Goal: Task Accomplishment & Management: Manage account settings

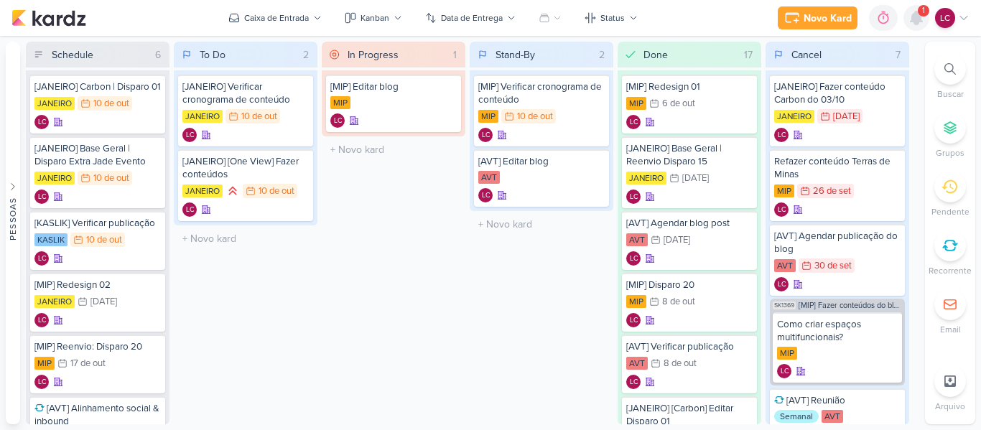
click at [914, 17] on icon at bounding box center [916, 17] width 11 height 13
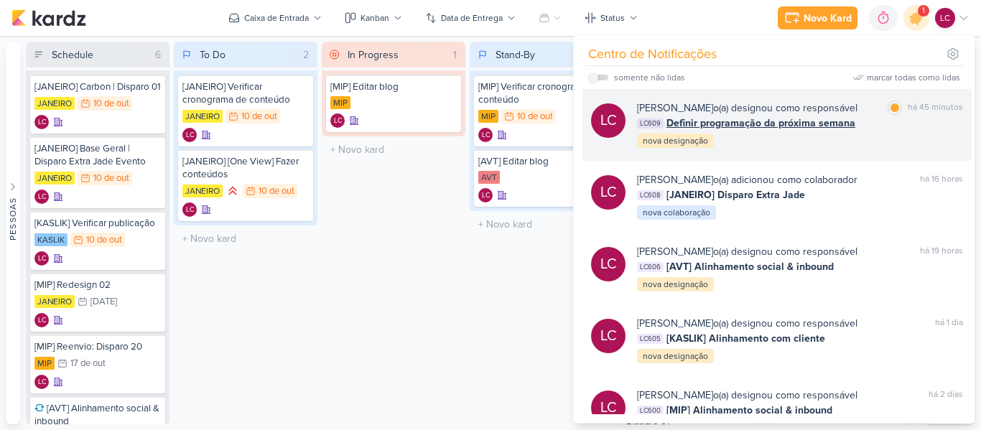
click at [804, 138] on div "Laís Costa o(a) designou como responsável marcar como lida há 45 minutos LC609 …" at bounding box center [800, 125] width 326 height 49
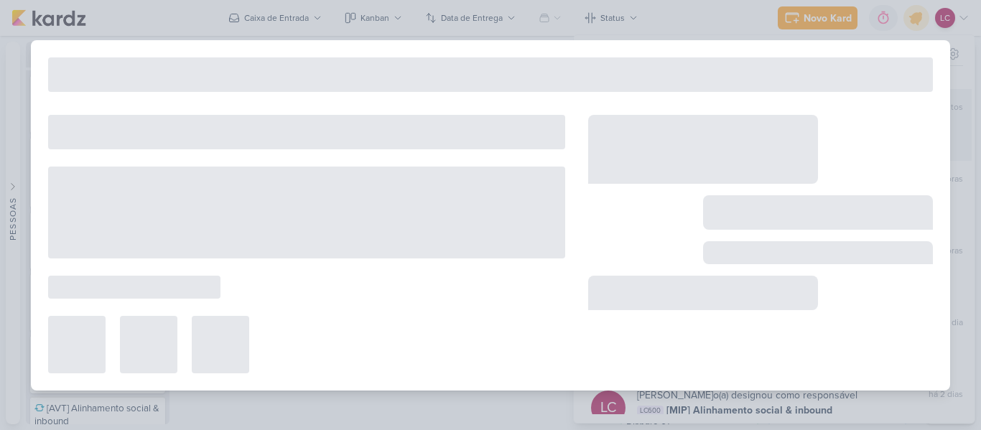
select select "59"
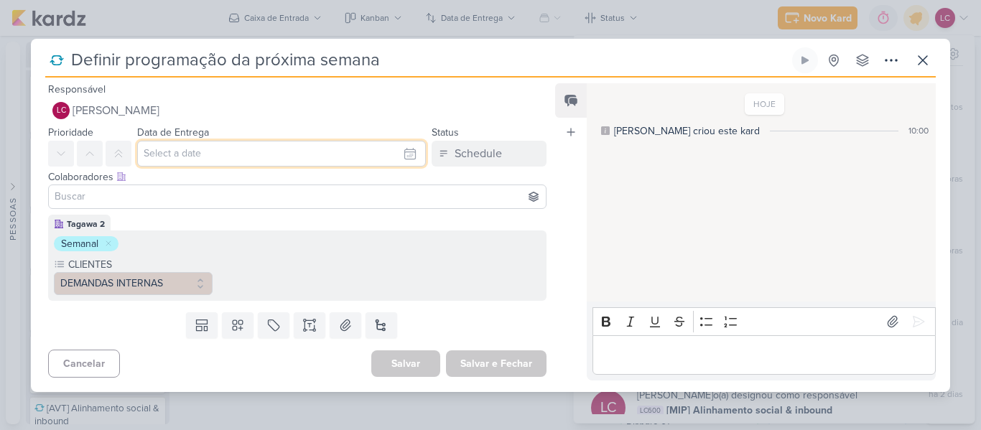
click at [237, 162] on input "text" at bounding box center [281, 154] width 289 height 26
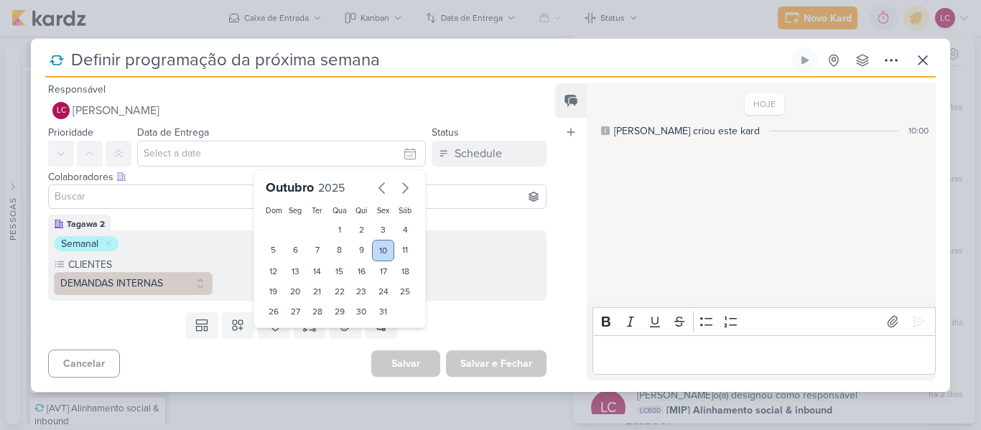
click at [376, 256] on div "10" at bounding box center [383, 251] width 22 height 22
type input "10 de outubro de 2025 às 23:59"
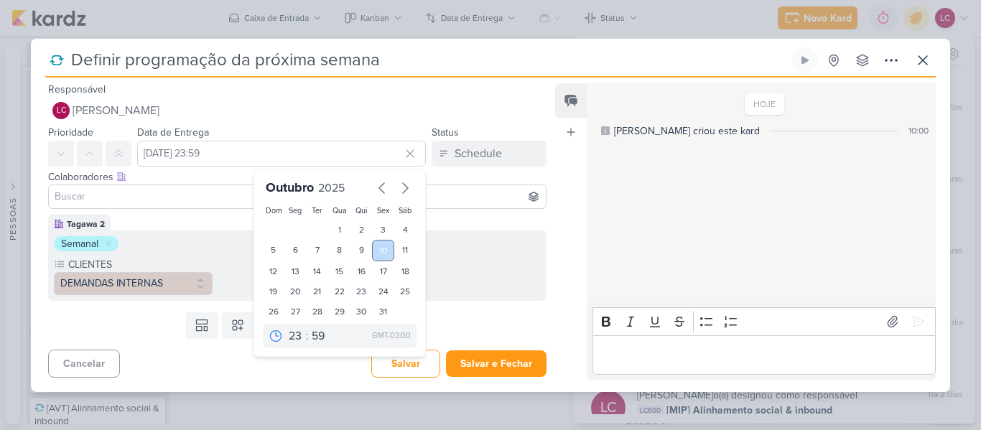
click at [378, 251] on div "10" at bounding box center [383, 251] width 22 height 22
click at [403, 152] on icon at bounding box center [410, 154] width 14 height 14
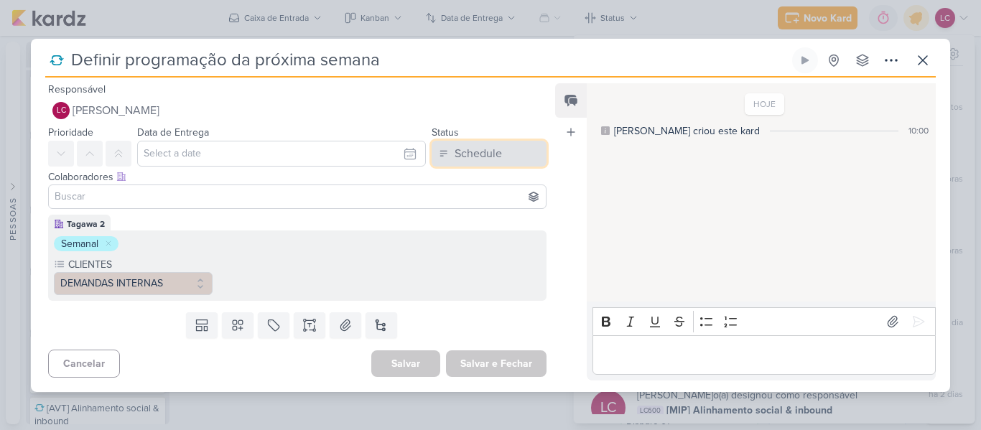
click at [505, 142] on button "Schedule" at bounding box center [489, 154] width 115 height 26
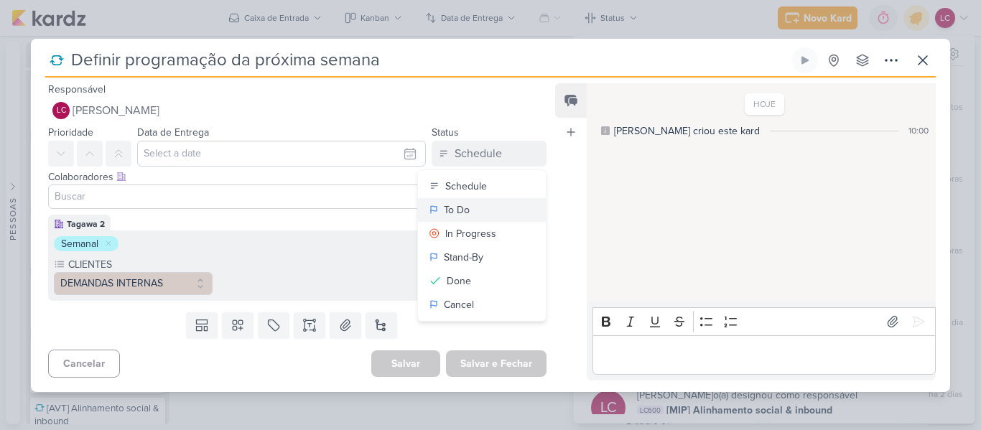
click at [485, 213] on button "To Do" at bounding box center [482, 210] width 128 height 24
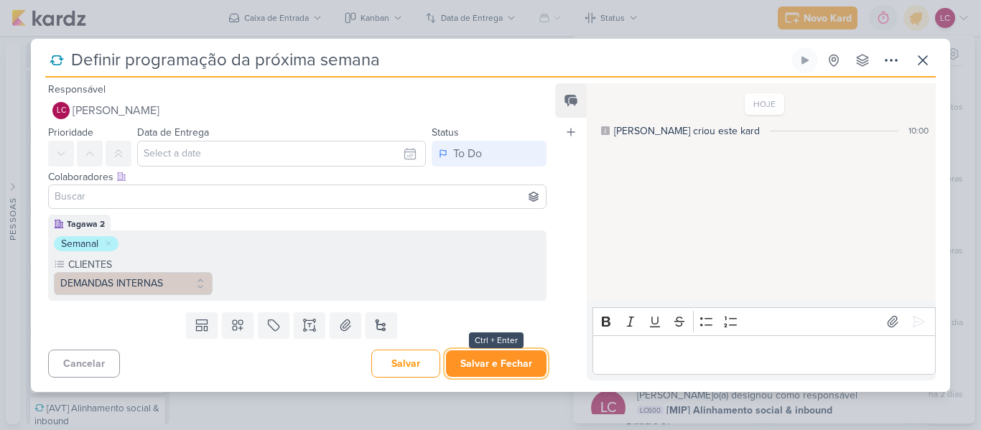
click at [486, 350] on button "Salvar e Fechar" at bounding box center [496, 363] width 101 height 27
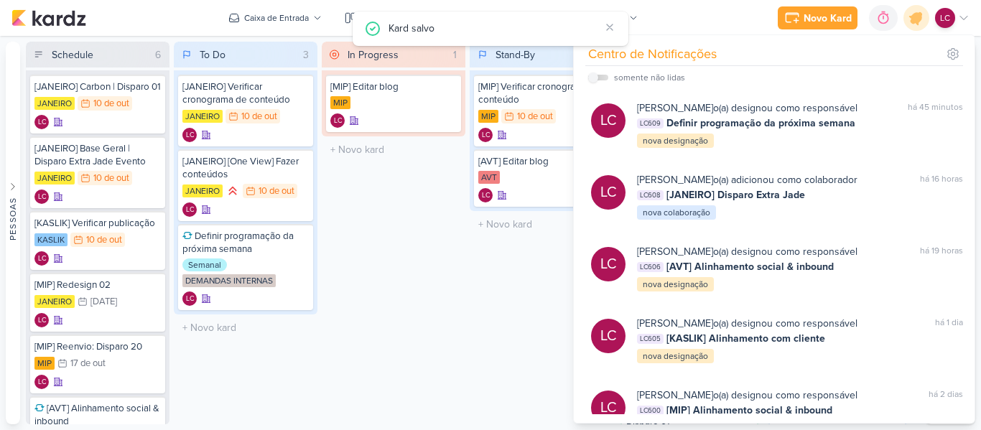
click at [486, 350] on div "Stand-By 2 Mover Para Esquerda Mover Para Direita Deletar [MIP] Verificar crono…" at bounding box center [542, 233] width 144 height 383
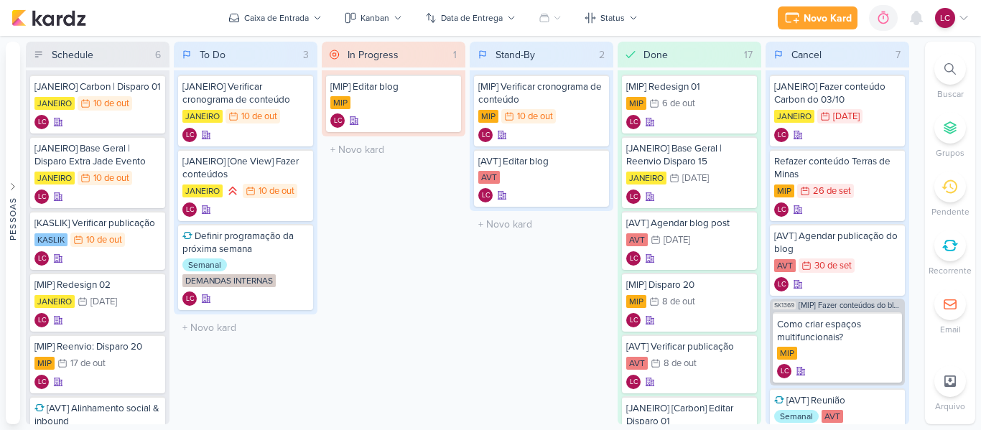
drag, startPoint x: 101, startPoint y: 250, endPoint x: 406, endPoint y: 212, distance: 307.6
drag, startPoint x: 406, startPoint y: 212, endPoint x: 50, endPoint y: 253, distance: 358.5
click at [50, 246] on div "KASLIK" at bounding box center [50, 239] width 33 height 13
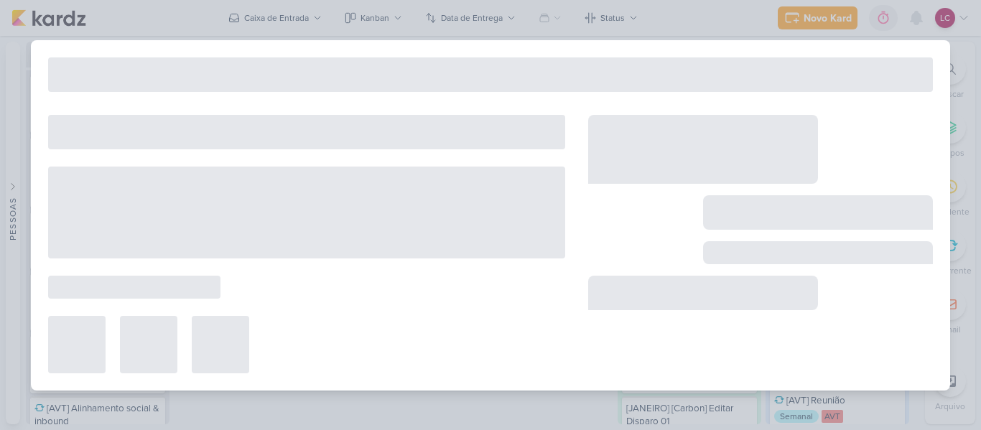
drag, startPoint x: 50, startPoint y: 253, endPoint x: 615, endPoint y: 250, distance: 564.5
click at [493, 246] on div at bounding box center [306, 213] width 517 height 92
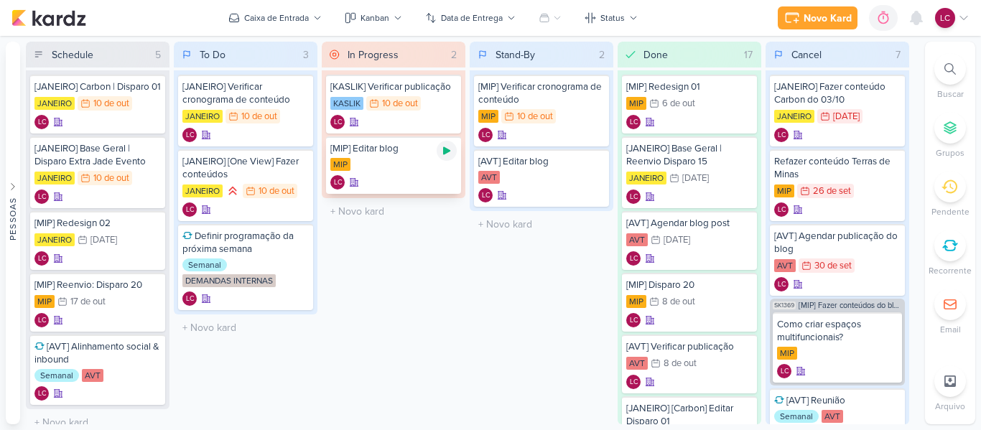
click at [443, 151] on icon at bounding box center [446, 150] width 11 height 11
click at [450, 155] on icon at bounding box center [446, 150] width 11 height 11
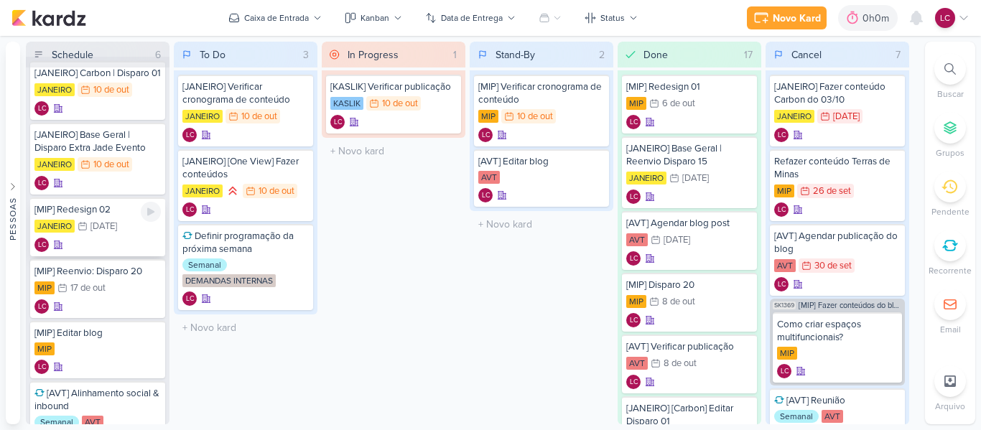
scroll to position [34, 0]
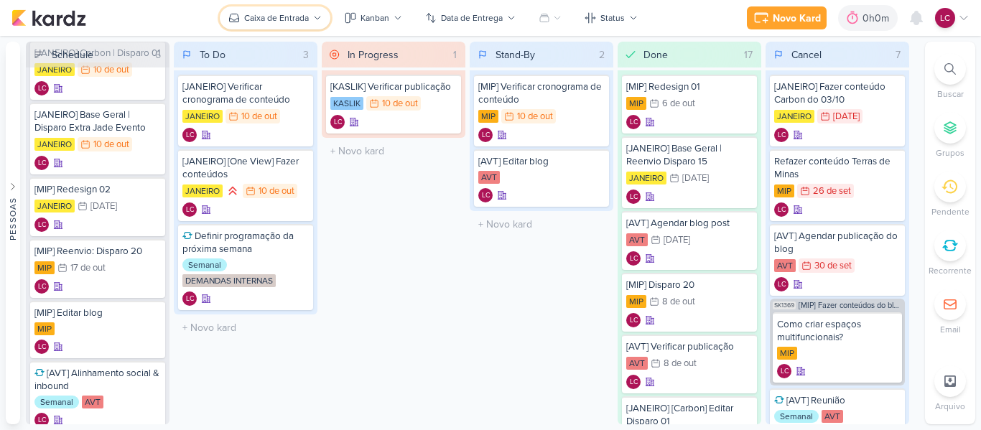
click at [279, 22] on div "Caixa de Entrada" at bounding box center [276, 17] width 65 height 13
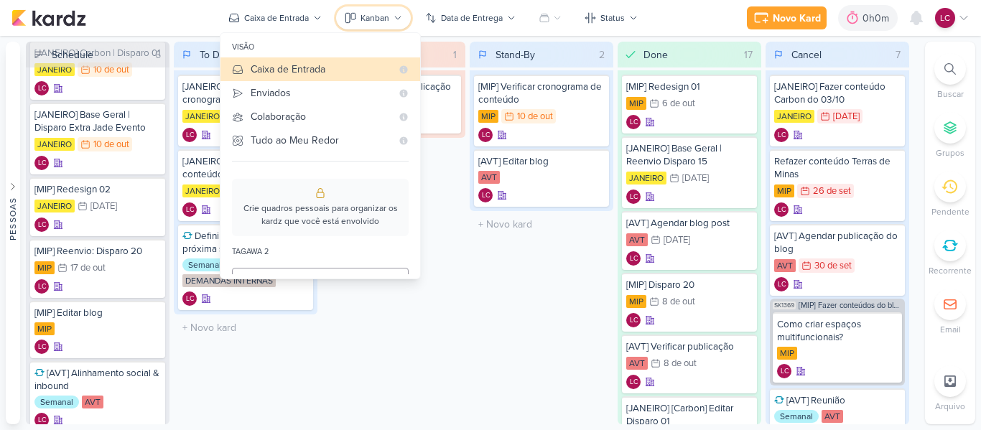
click at [389, 13] on div "Kanban" at bounding box center [375, 17] width 29 height 13
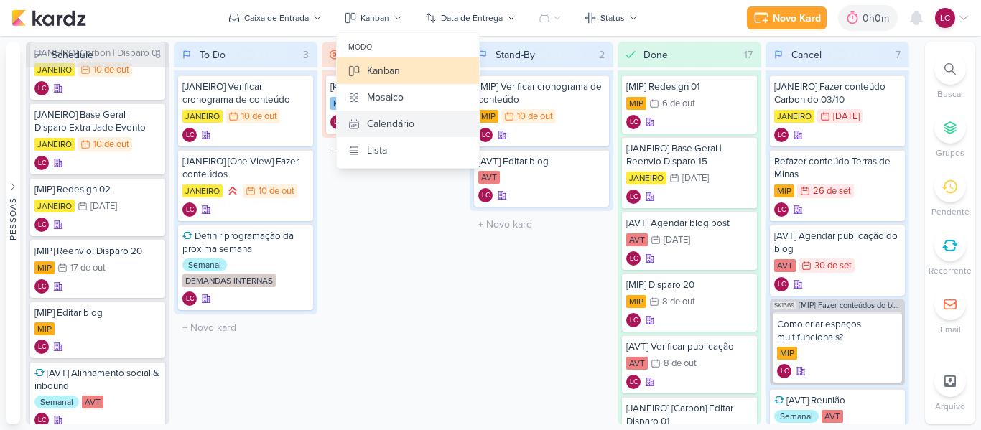
click at [402, 118] on div "Calendário" at bounding box center [390, 123] width 47 height 15
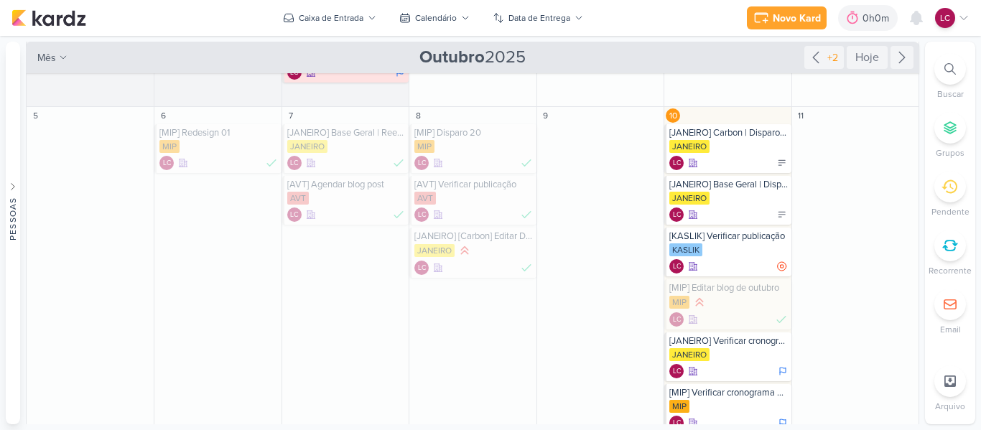
scroll to position [0, 0]
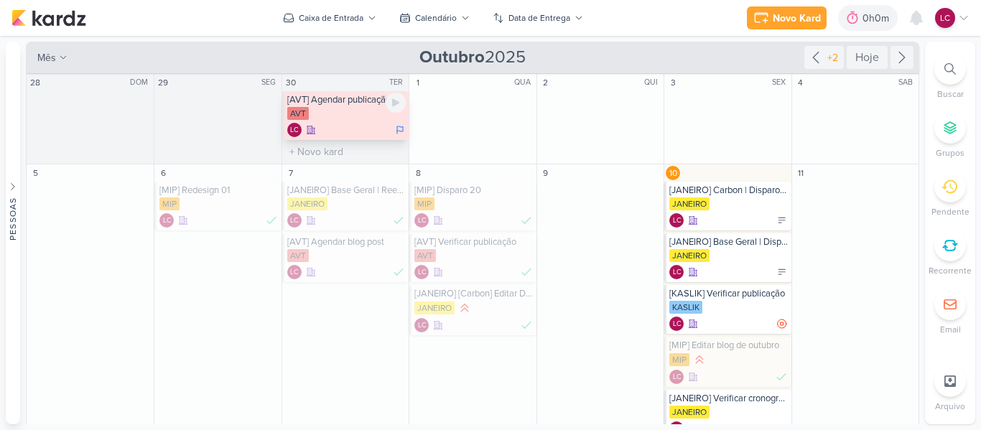
click at [327, 111] on div "AVT" at bounding box center [346, 114] width 118 height 14
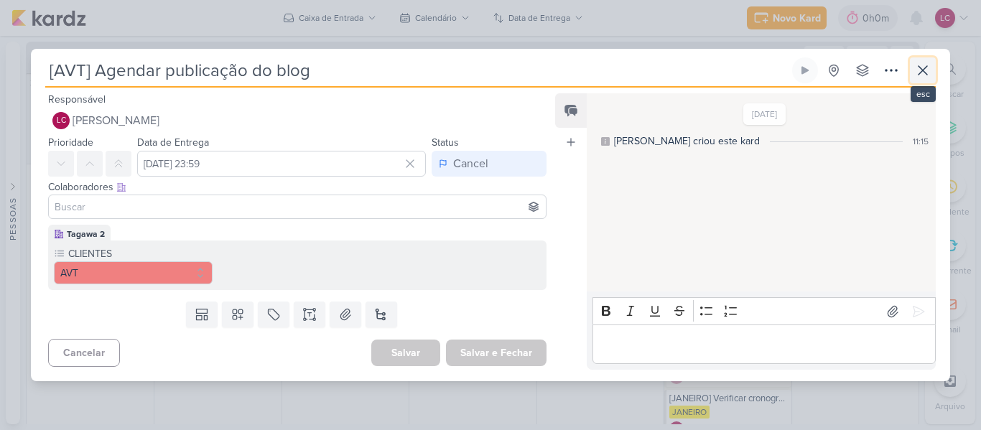
click at [926, 77] on icon at bounding box center [922, 70] width 17 height 17
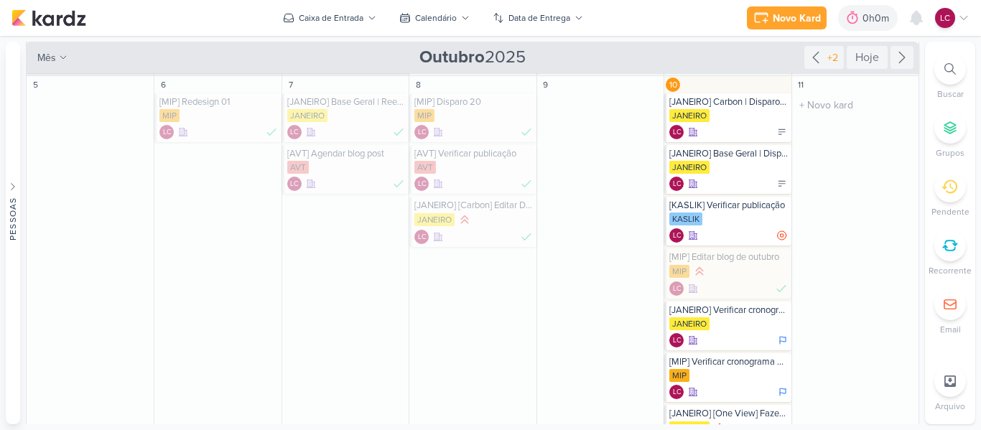
scroll to position [90, 0]
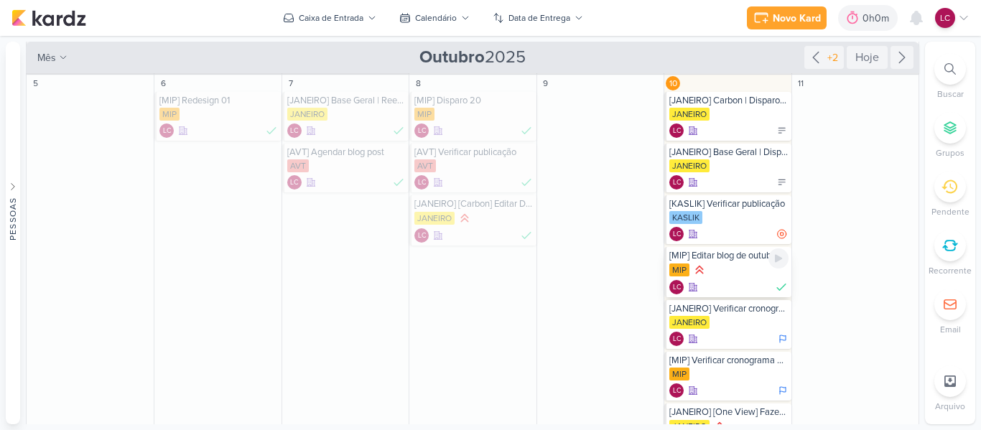
click at [740, 272] on div "MIP" at bounding box center [728, 271] width 118 height 16
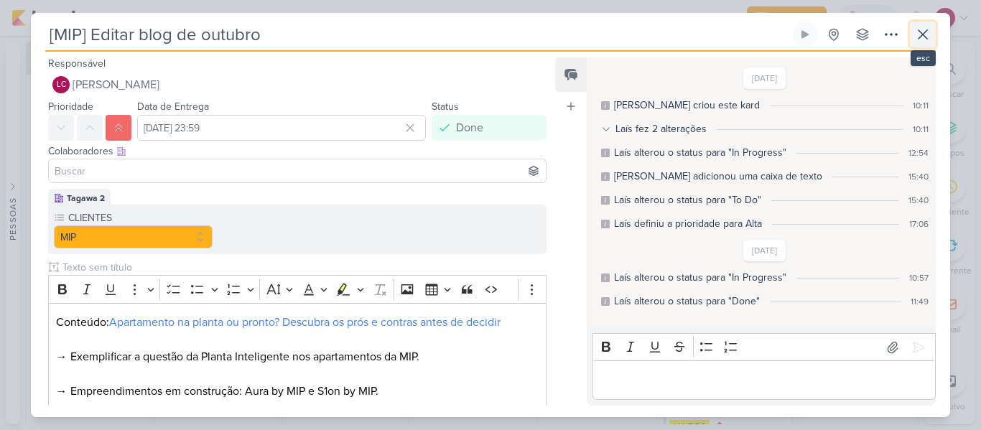
click at [921, 30] on icon at bounding box center [922, 34] width 17 height 17
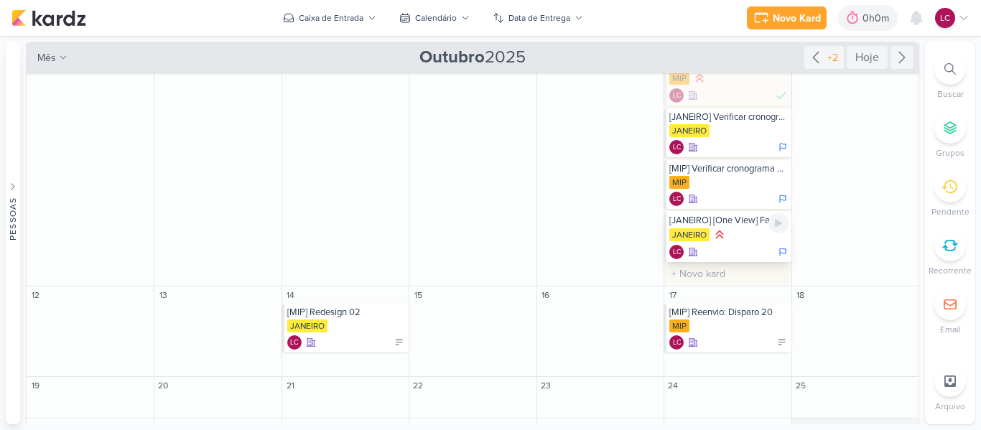
scroll to position [317, 0]
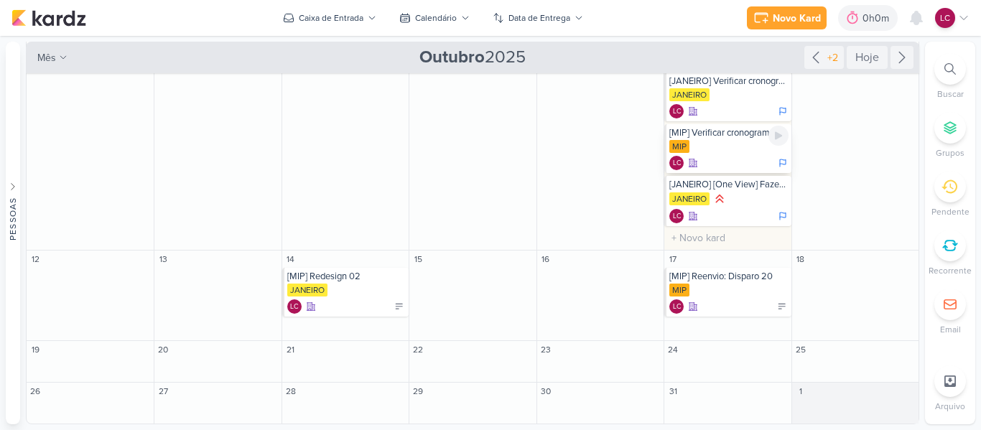
click at [696, 137] on div "[MIP] Verificar cronograma de conteúdo" at bounding box center [728, 132] width 118 height 11
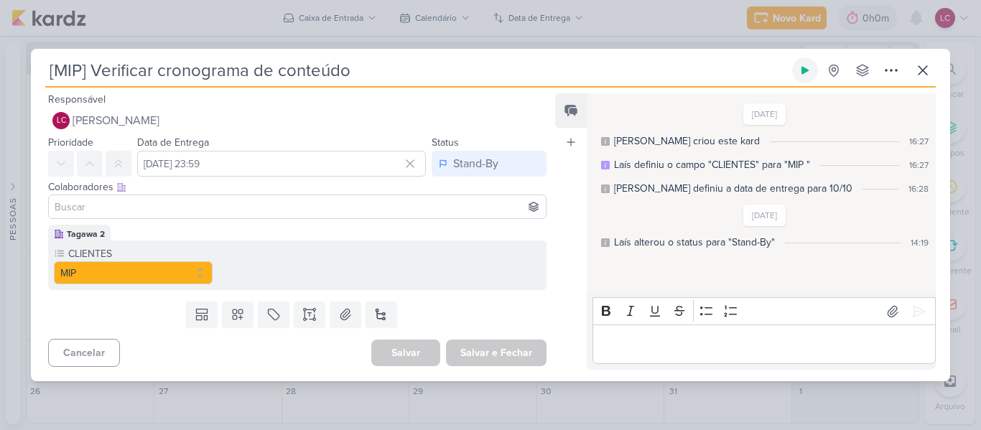
click at [805, 70] on icon at bounding box center [804, 71] width 7 height 8
click at [919, 69] on icon at bounding box center [922, 70] width 17 height 17
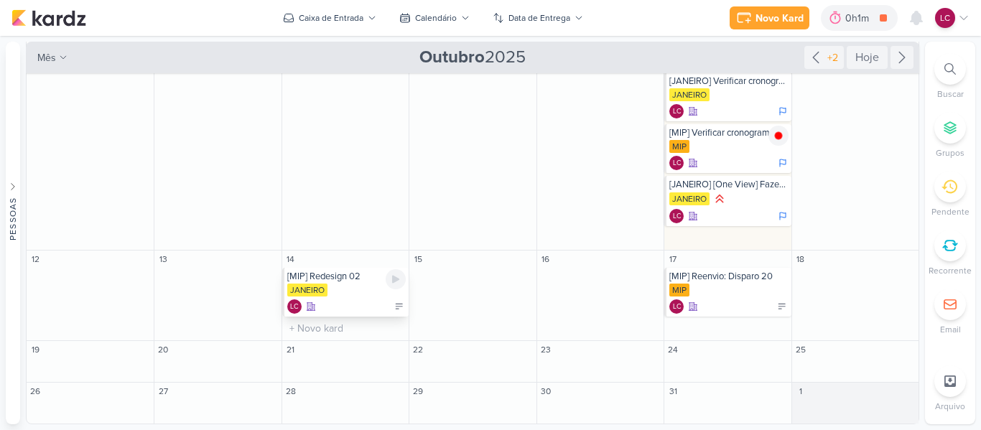
click at [317, 286] on div "JANEIRO" at bounding box center [307, 290] width 40 height 13
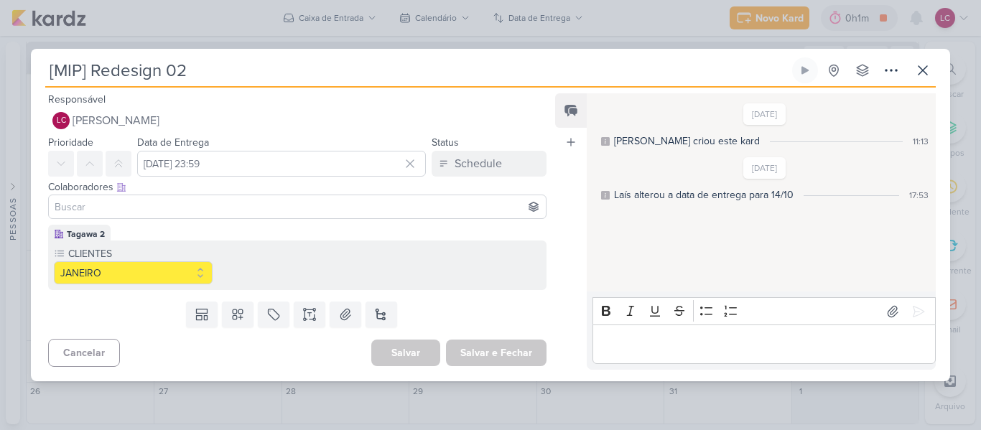
click at [312, 69] on input "[MIP] Redesign 02" at bounding box center [417, 70] width 744 height 26
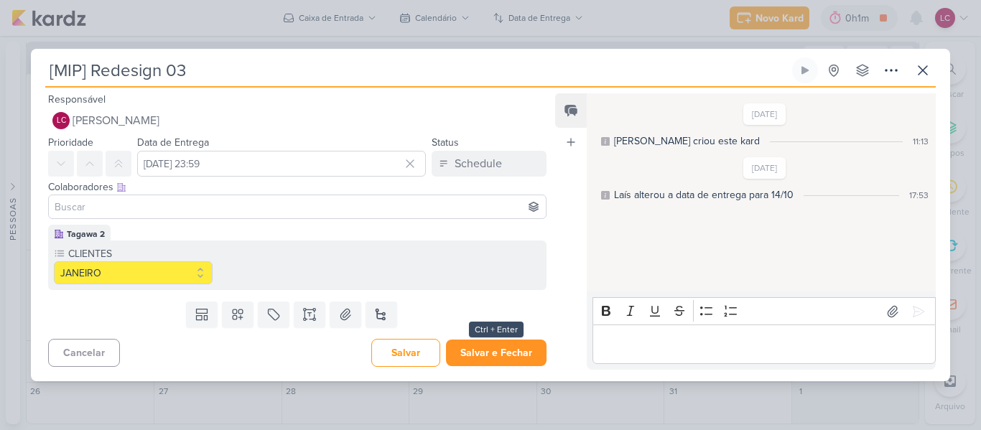
type input "[MIP] Redesign 03"
click at [503, 357] on button "Salvar e Fechar" at bounding box center [496, 353] width 101 height 27
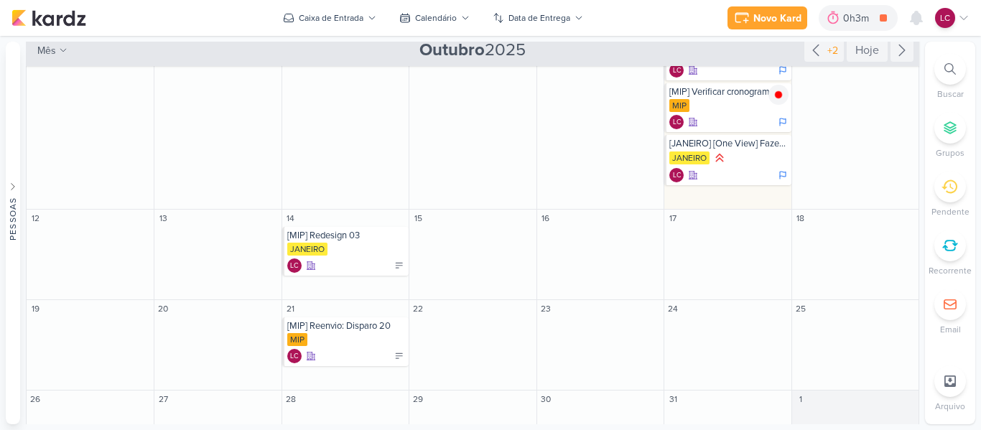
scroll to position [366, 0]
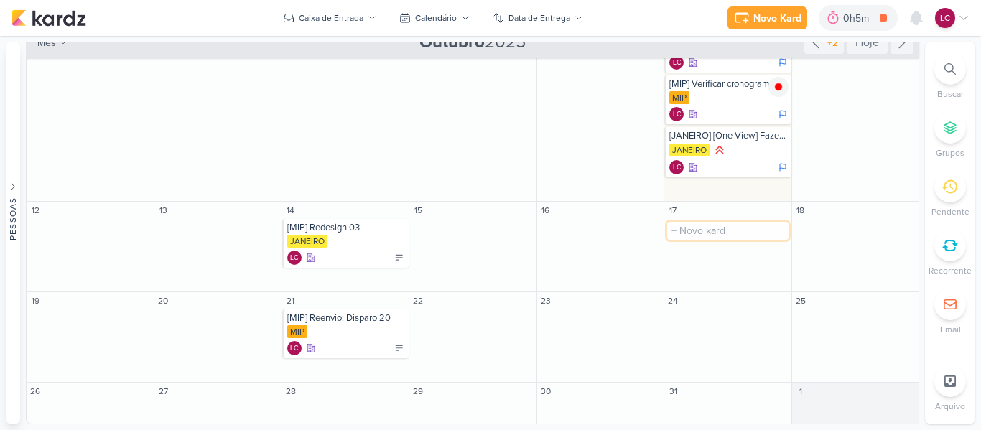
click at [679, 229] on input "text" at bounding box center [727, 231] width 121 height 18
type input "[MIP] Reenvio: Redesign 01"
click at [700, 229] on div "[MIP] Reenvio: Redesign 01" at bounding box center [728, 227] width 118 height 11
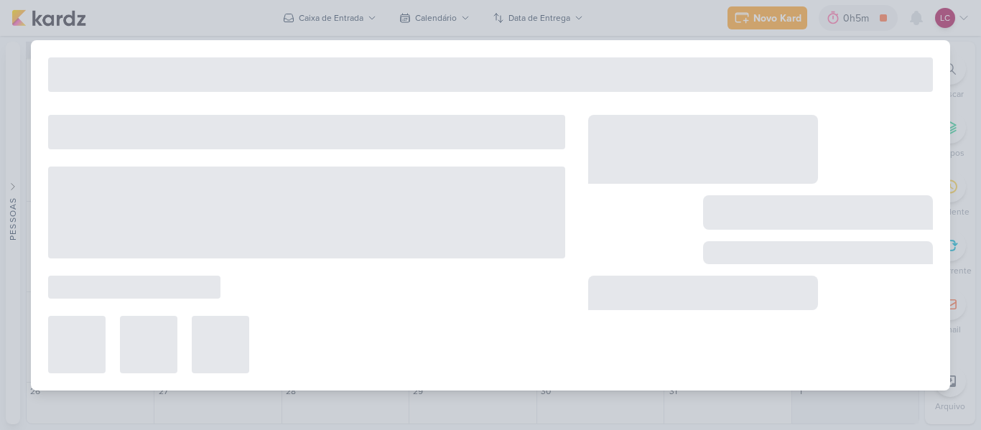
type input "[MIP] Reenvio: Redesign 01"
type input "17 de outubro de 2025 às 23:59"
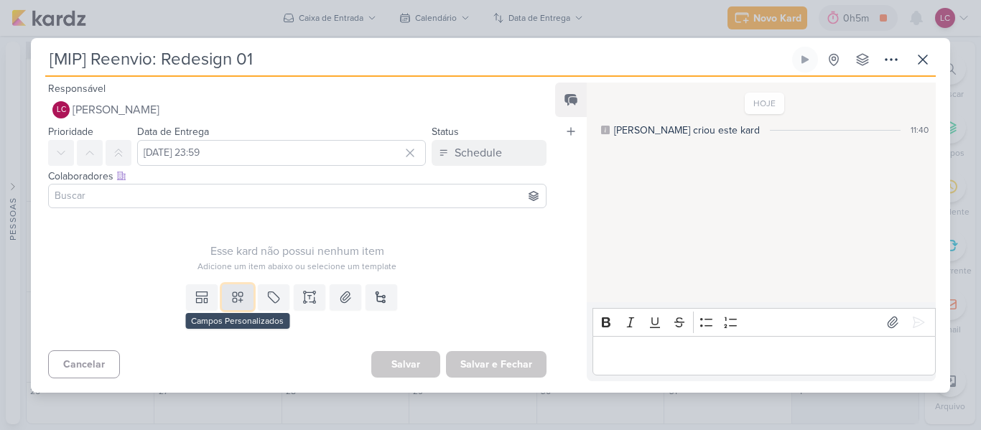
click at [238, 298] on icon at bounding box center [238, 297] width 14 height 14
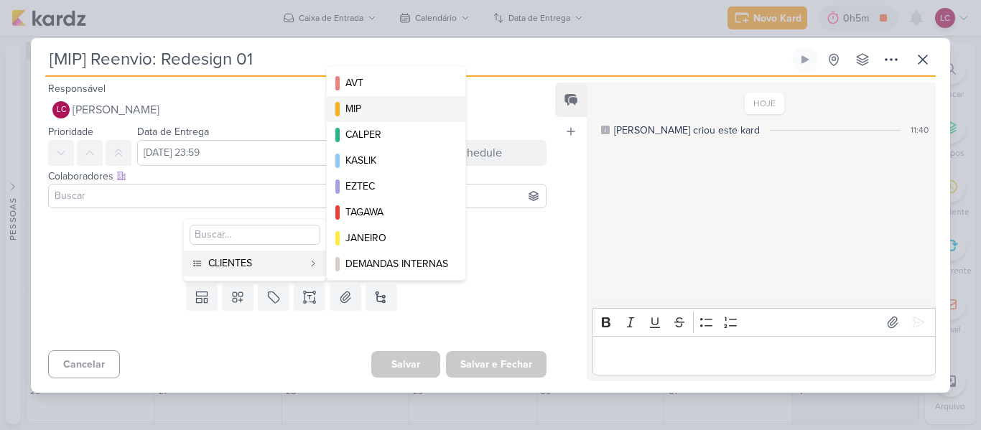
click at [361, 116] on button "MIP" at bounding box center [396, 109] width 139 height 26
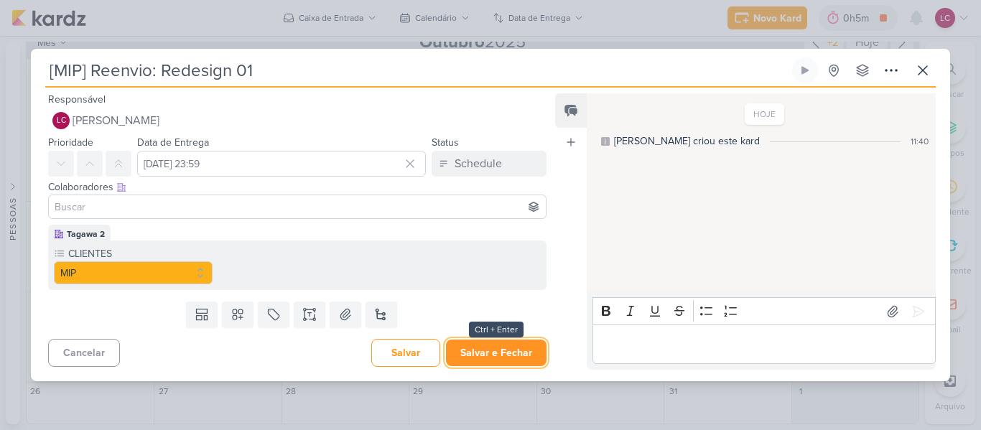
click at [476, 347] on button "Salvar e Fechar" at bounding box center [496, 353] width 101 height 27
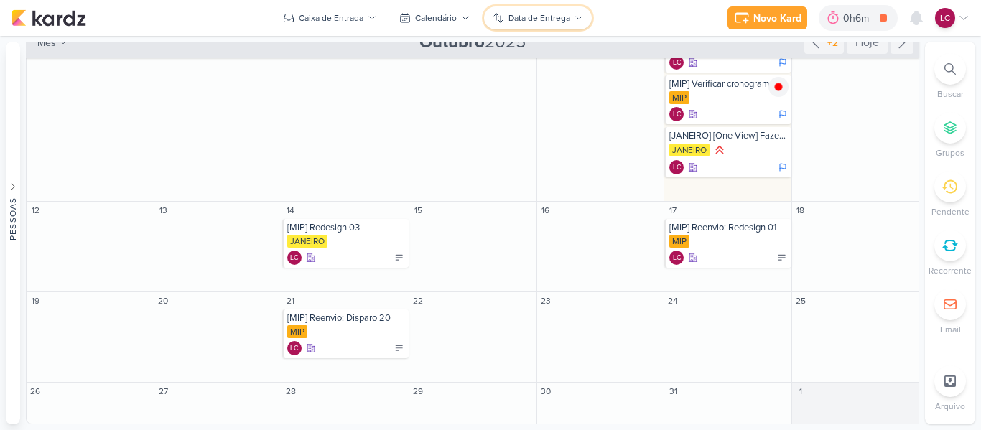
click at [516, 22] on div "Data de Entrega" at bounding box center [539, 17] width 62 height 13
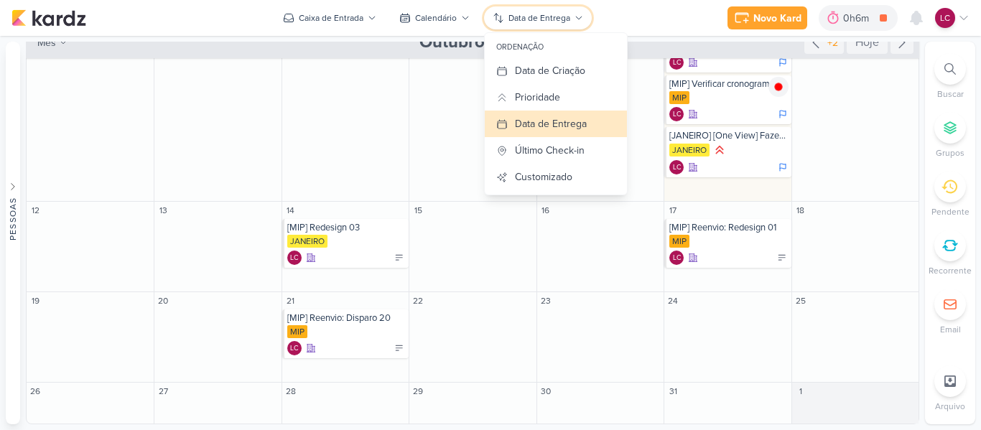
click at [516, 22] on div "Data de Entrega" at bounding box center [539, 17] width 62 height 13
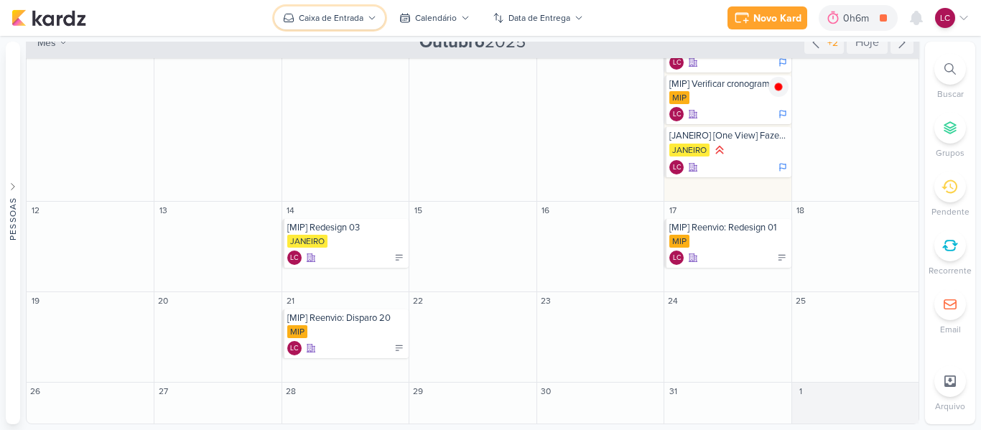
click at [343, 25] on button "Caixa de Entrada" at bounding box center [329, 17] width 111 height 23
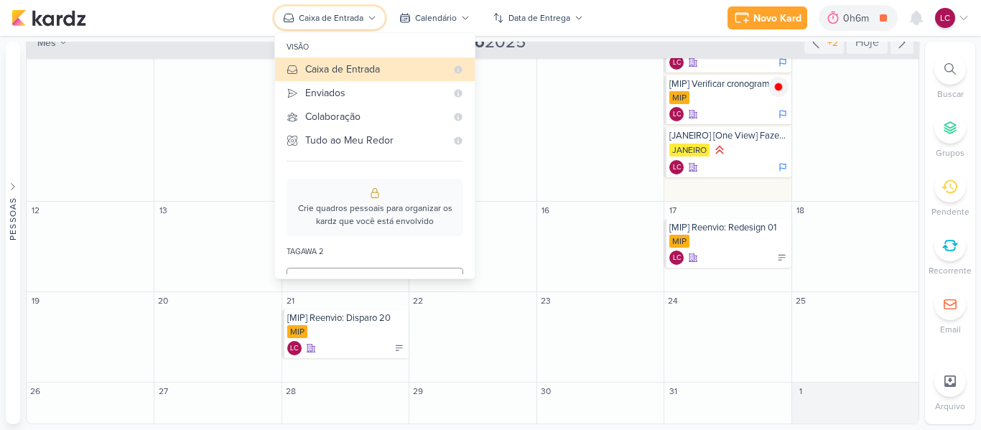
click at [343, 25] on button "Caixa de Entrada" at bounding box center [329, 17] width 111 height 23
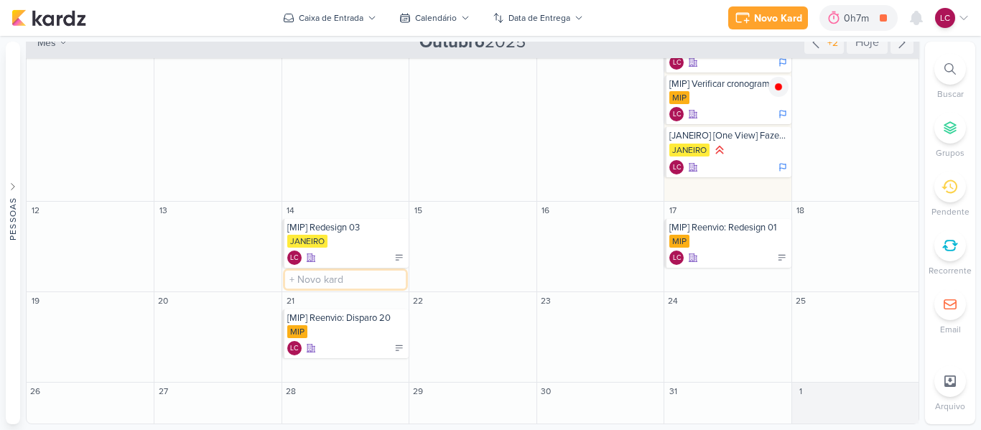
click at [312, 283] on input "text" at bounding box center [345, 280] width 121 height 18
type input "[JANEIRO] Disparo 16"
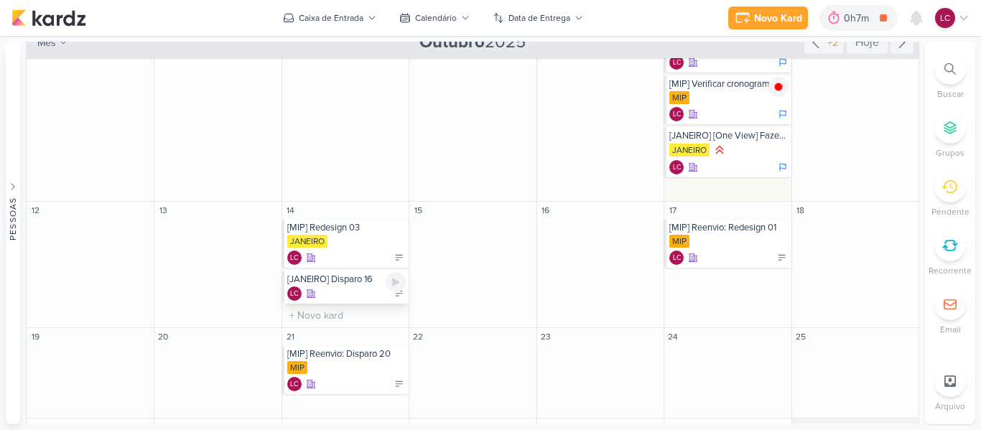
click at [341, 286] on div "[JANEIRO] Disparo 16 LC" at bounding box center [345, 287] width 126 height 33
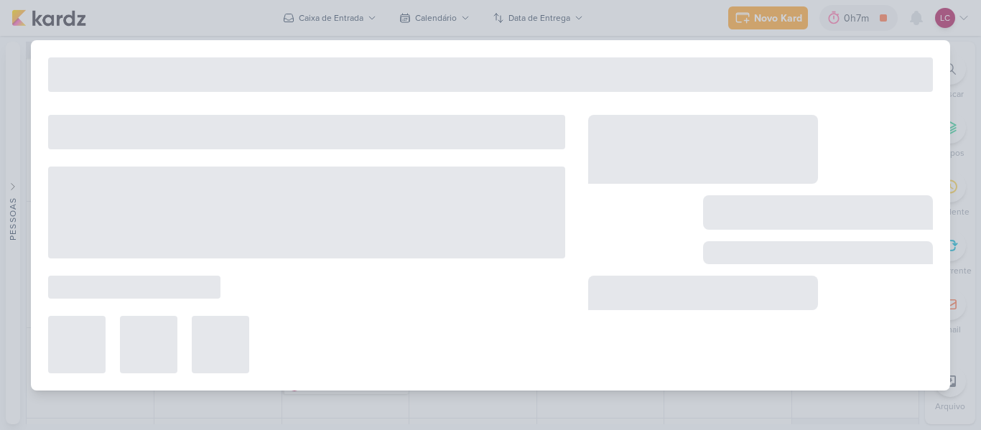
type input "[JANEIRO] Disparo 16"
type input "14 de outubro de 2025 às 23:59"
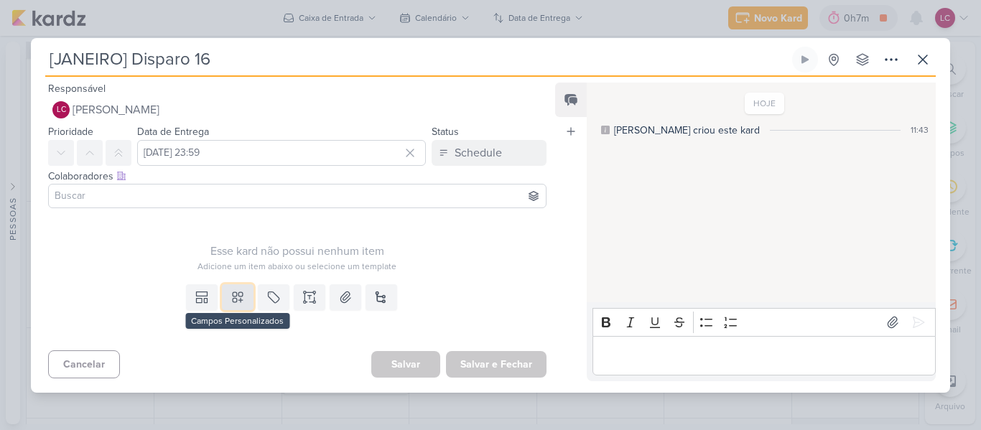
click at [225, 297] on button at bounding box center [238, 297] width 32 height 26
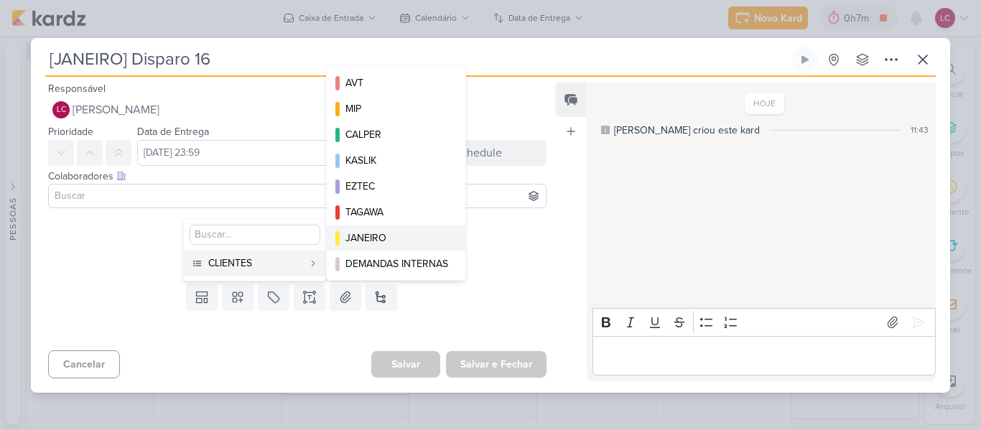
click at [391, 229] on button "JANEIRO" at bounding box center [396, 238] width 139 height 26
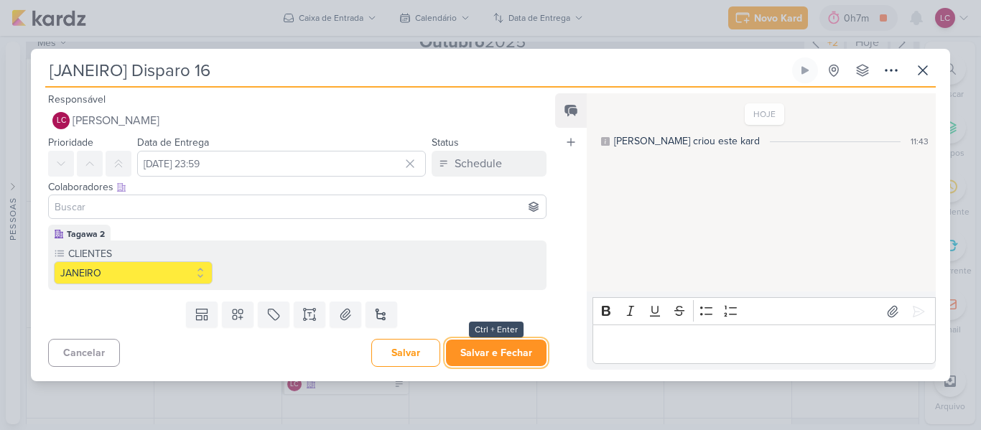
click at [466, 347] on button "Salvar e Fechar" at bounding box center [496, 353] width 101 height 27
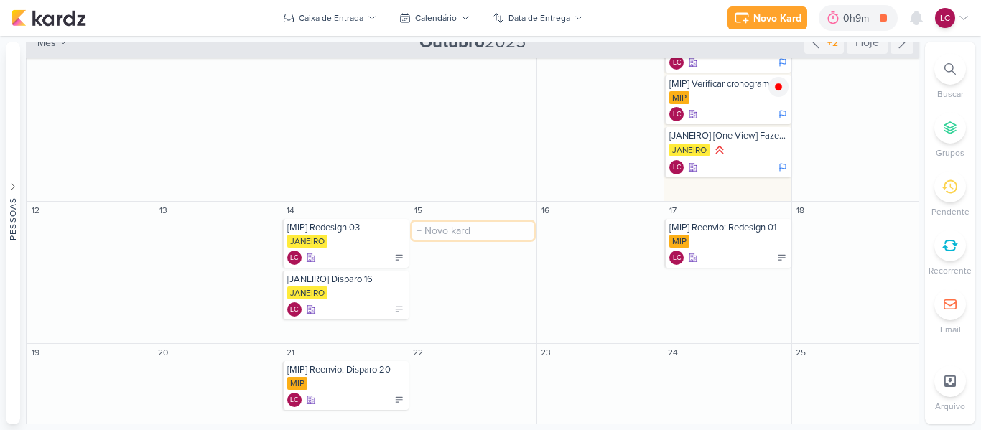
click at [425, 234] on input "text" at bounding box center [472, 231] width 121 height 18
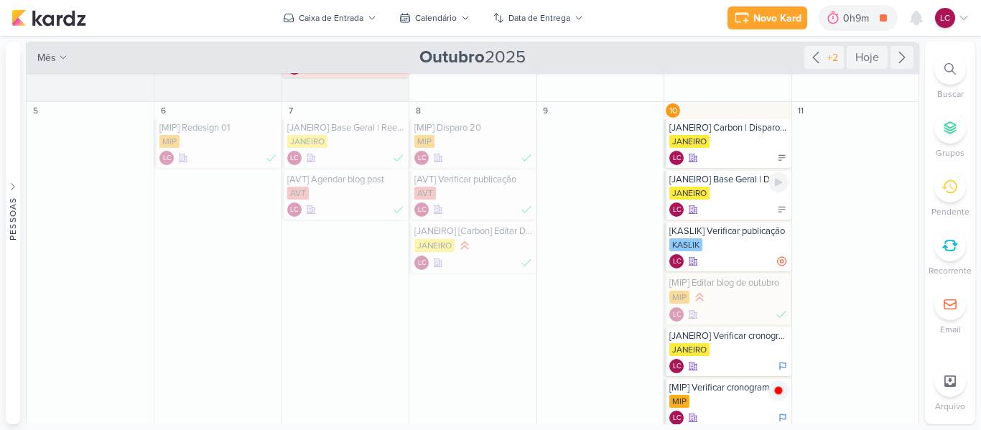
scroll to position [57, 0]
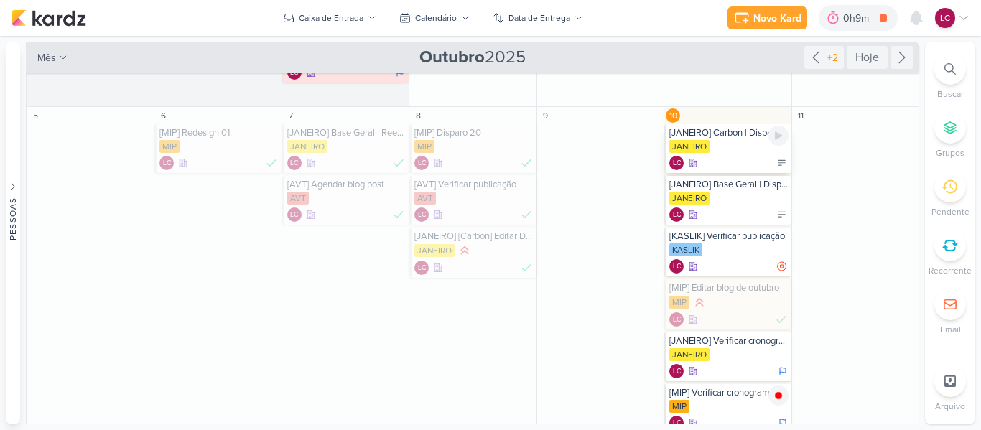
click at [714, 148] on div "JANEIRO" at bounding box center [728, 147] width 118 height 14
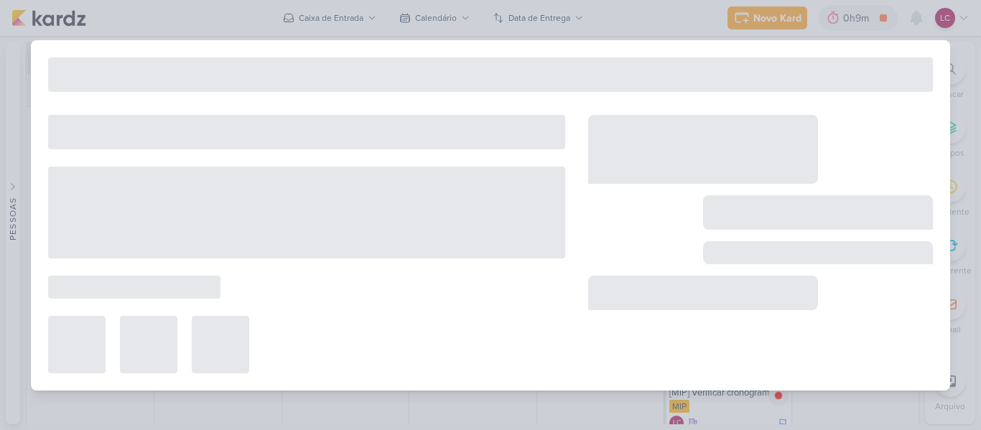
type input "[JANEIRO] Carbon | Disparo 01"
type input "10 de outubro de 2025 às 23:59"
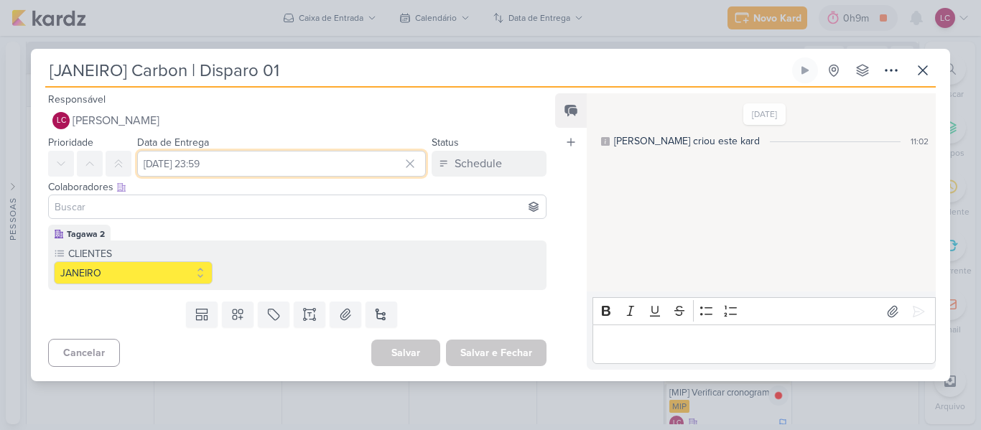
click at [225, 160] on input "10 de outubro de 2025 às 23:59" at bounding box center [281, 164] width 289 height 26
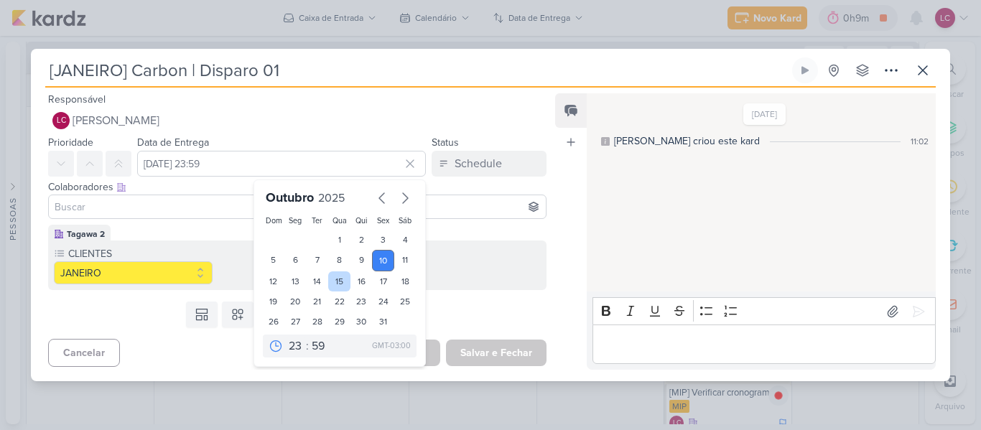
click at [338, 282] on div "15" at bounding box center [339, 281] width 22 height 20
type input "15 de outubro de 2025 às 23:59"
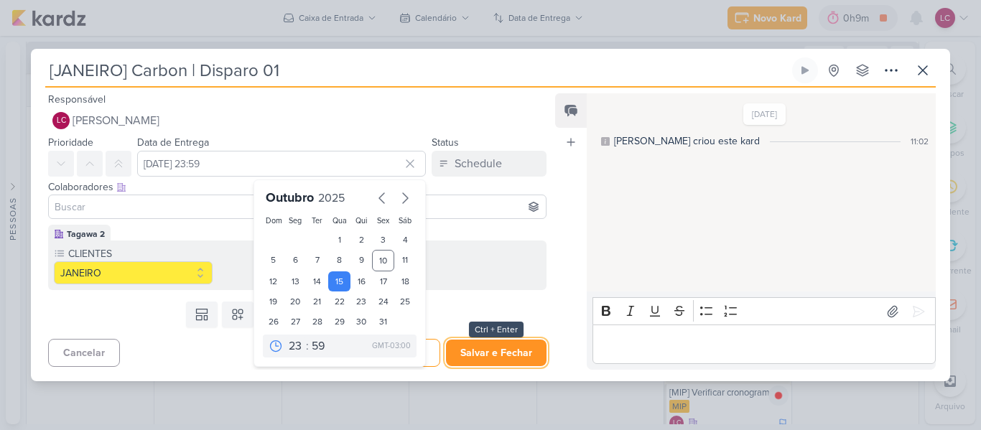
click at [489, 353] on button "Salvar e Fechar" at bounding box center [496, 353] width 101 height 27
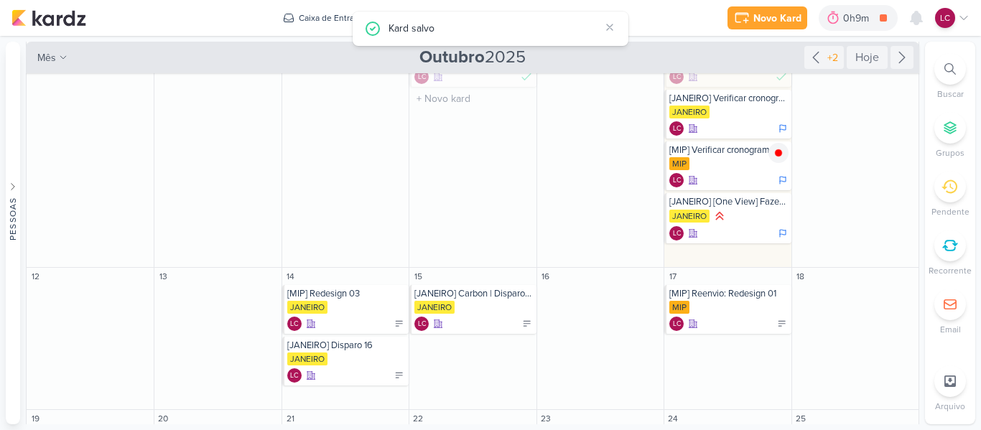
scroll to position [366, 0]
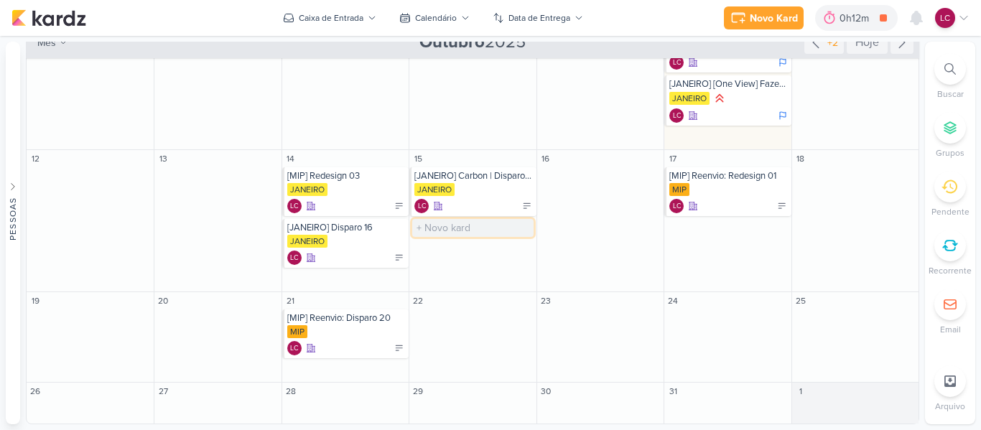
click at [452, 233] on input "text" at bounding box center [472, 228] width 121 height 18
type input "[MIP] Publicar post"
click at [452, 233] on div "[MIP] Publicar post" at bounding box center [473, 227] width 118 height 11
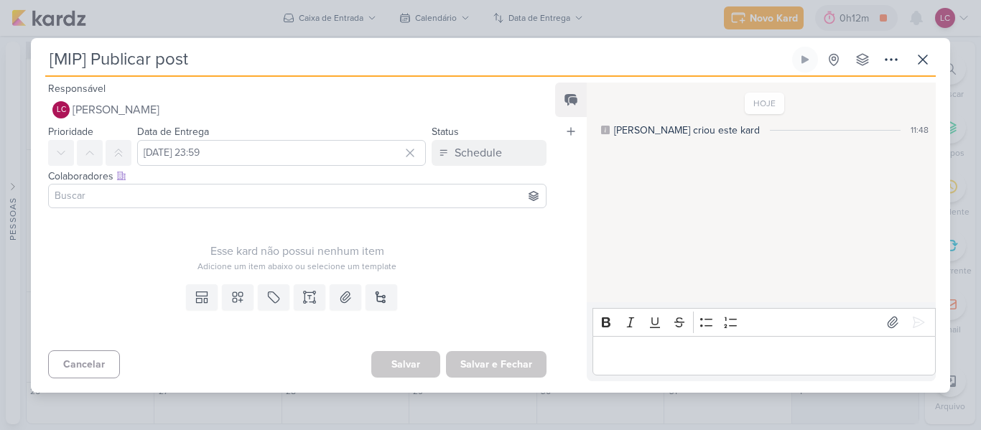
click at [126, 49] on input "[MIP] Publicar post" at bounding box center [417, 60] width 744 height 26
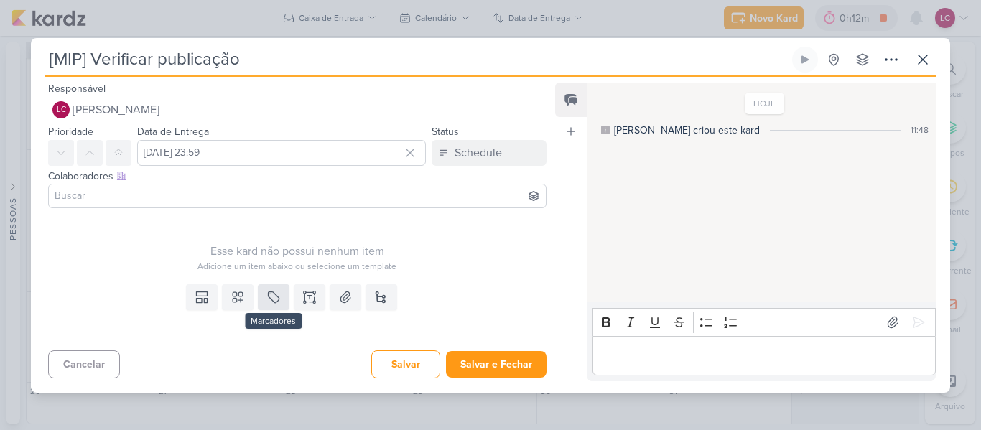
type input "[MIP] Verificar publicação"
click at [260, 294] on button at bounding box center [274, 297] width 32 height 26
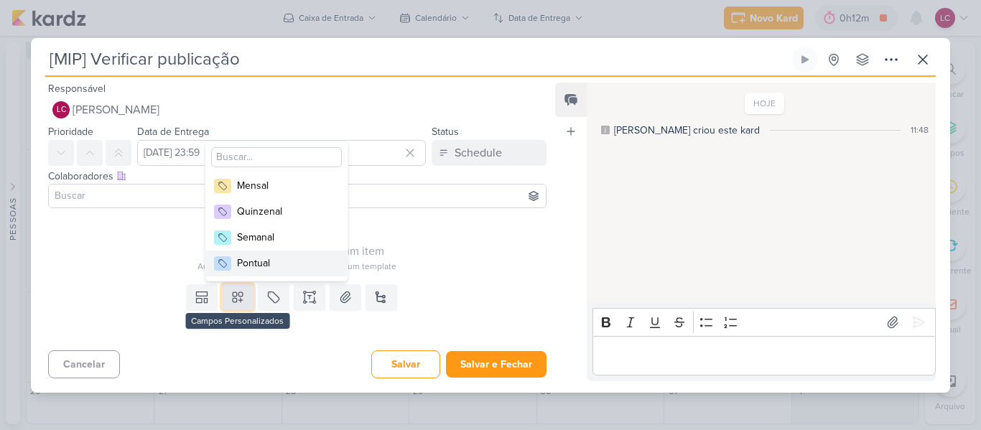
click at [237, 298] on icon at bounding box center [238, 297] width 14 height 14
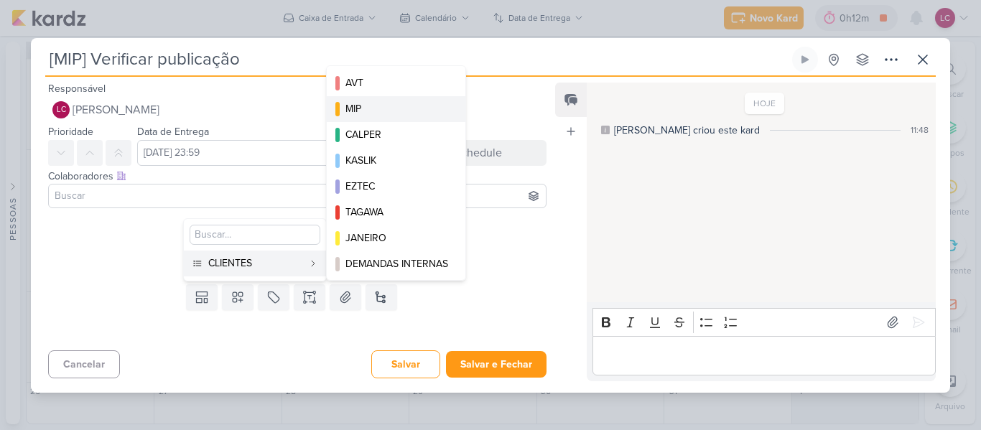
click at [384, 111] on div "MIP" at bounding box center [396, 108] width 103 height 15
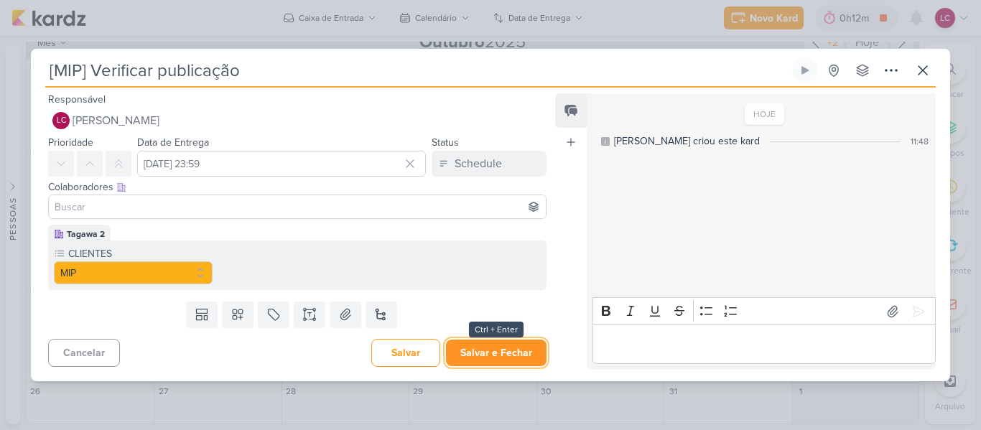
click at [508, 355] on button "Salvar e Fechar" at bounding box center [496, 353] width 101 height 27
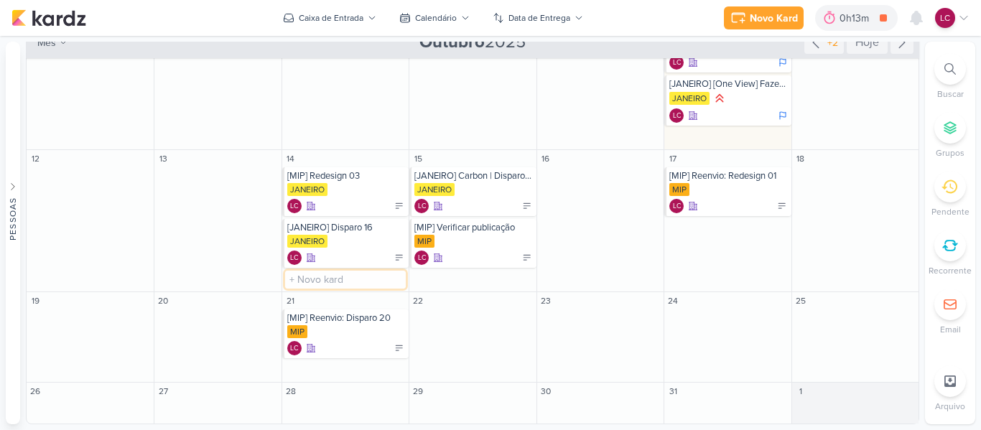
click at [321, 284] on input "text" at bounding box center [345, 280] width 121 height 18
type input "[MIP] Agendar publicação"
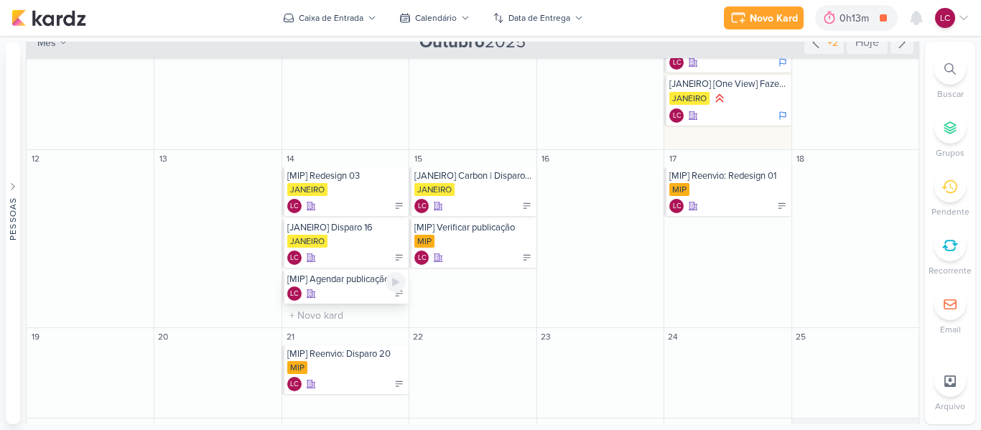
click at [333, 283] on div "[MIP] Agendar publicação" at bounding box center [346, 279] width 118 height 11
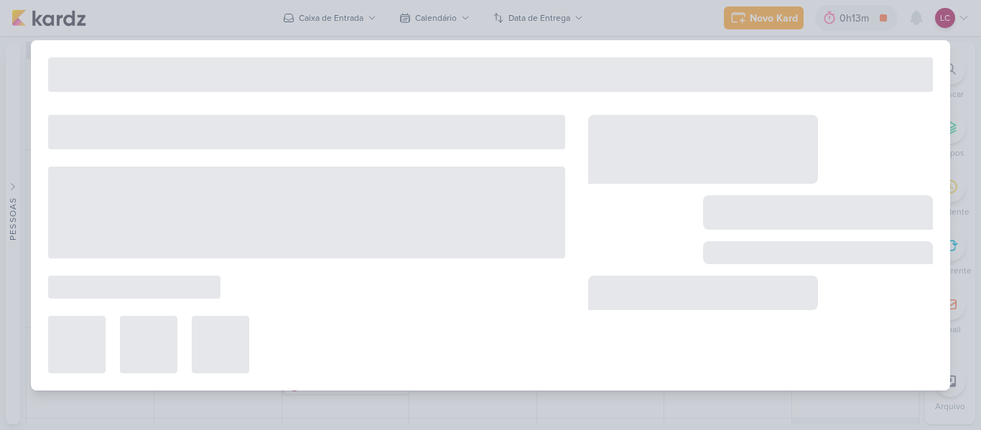
type input "[MIP] Agendar publicação"
type input "14 de outubro de 2025 às 23:59"
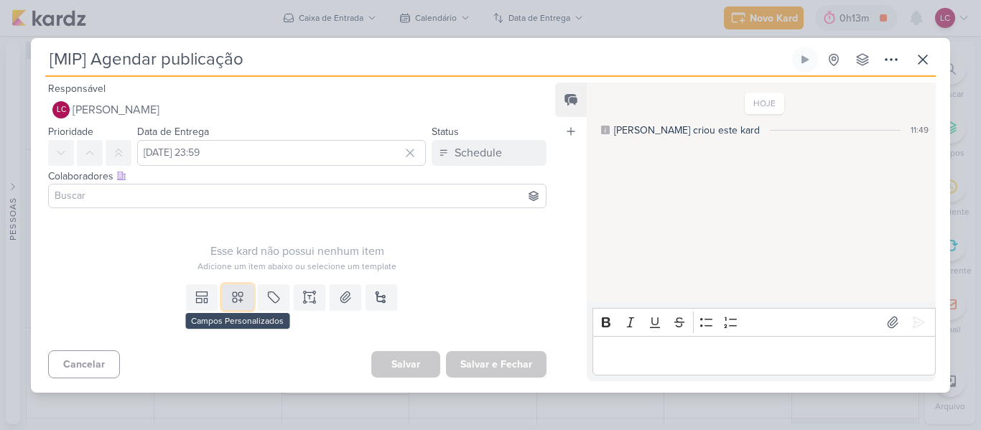
click at [236, 294] on icon at bounding box center [238, 297] width 10 height 10
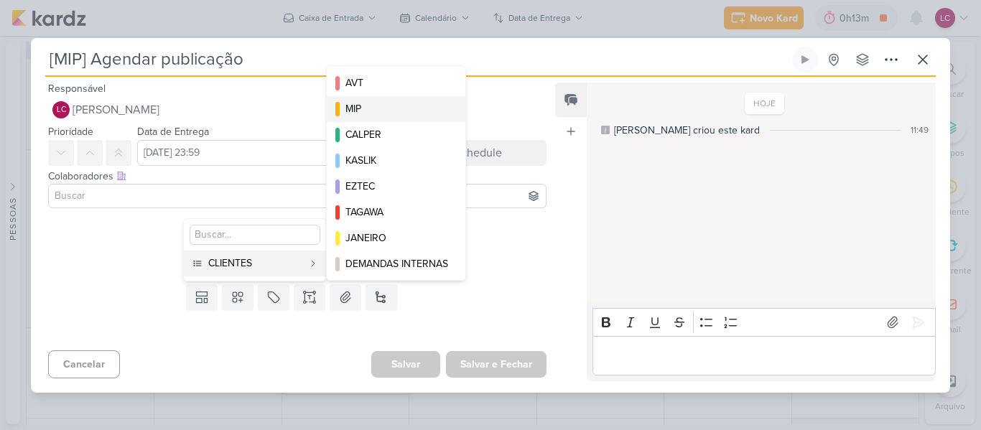
click at [373, 99] on button "MIP" at bounding box center [396, 109] width 139 height 26
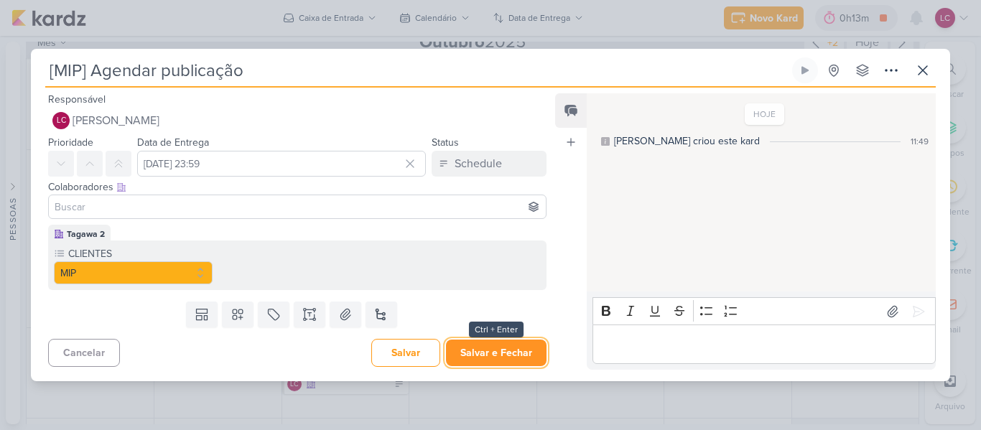
click at [485, 348] on button "Salvar e Fechar" at bounding box center [496, 353] width 101 height 27
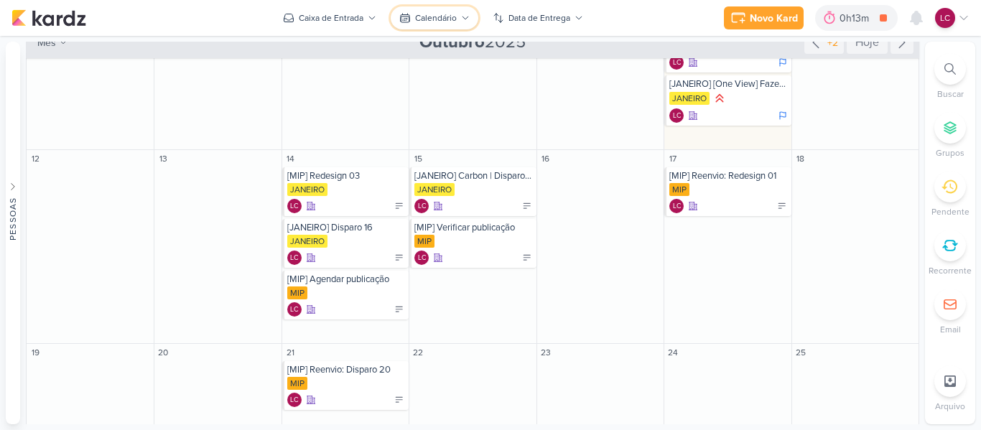
click at [423, 11] on button "Calendário" at bounding box center [435, 17] width 88 height 23
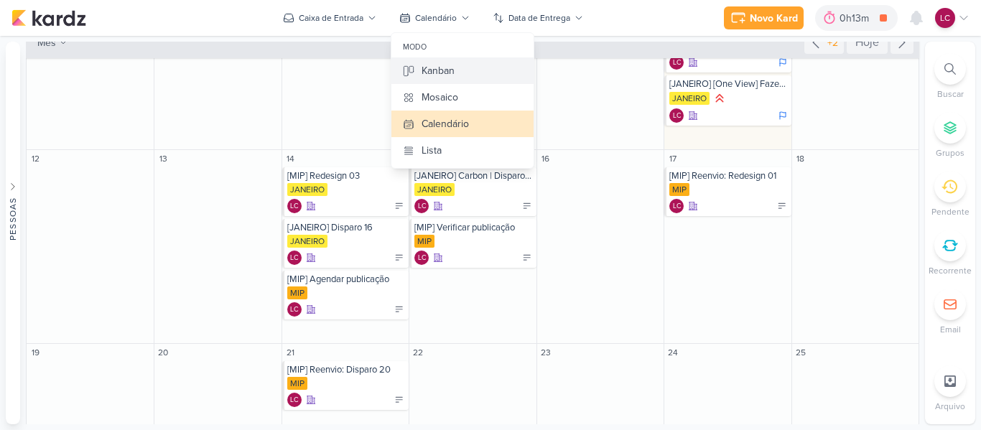
click at [436, 61] on button "Kanban" at bounding box center [462, 70] width 142 height 27
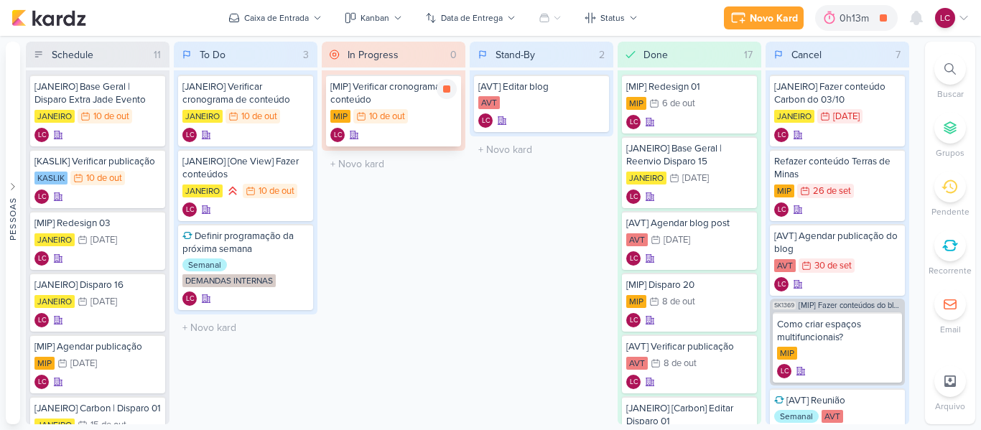
click at [417, 94] on div "[MIP] Verificar cronograma de conteúdo" at bounding box center [393, 93] width 126 height 26
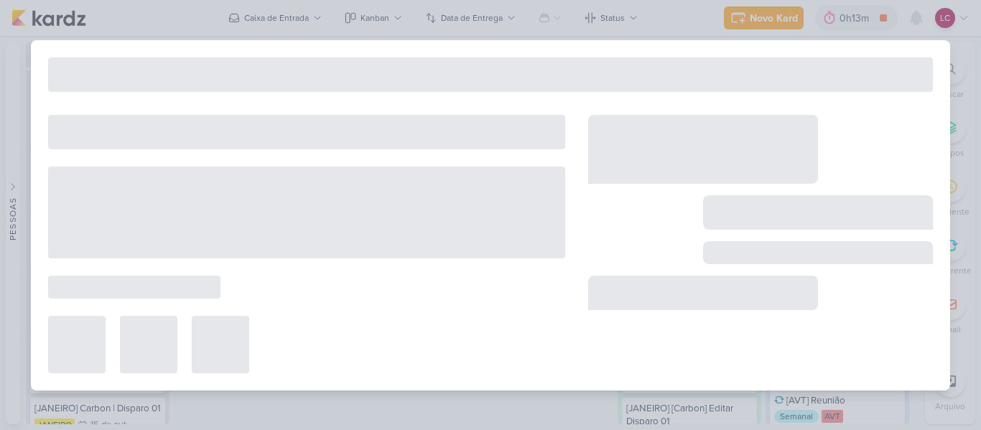
type input "[MIP] Verificar cronograma de conteúdo"
type input "10 de outubro de 2025 às 23:59"
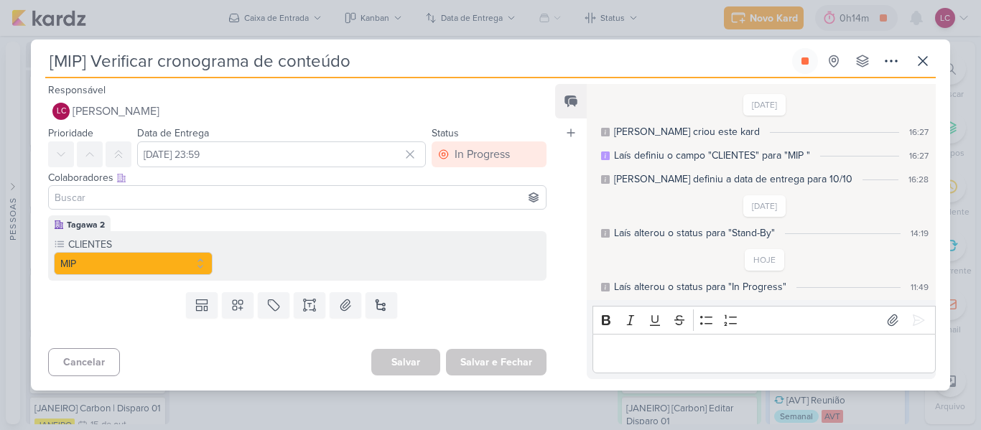
click at [266, 20] on div "[MIP] Verificar cronograma de conteúdo Criado por mim" at bounding box center [490, 215] width 981 height 430
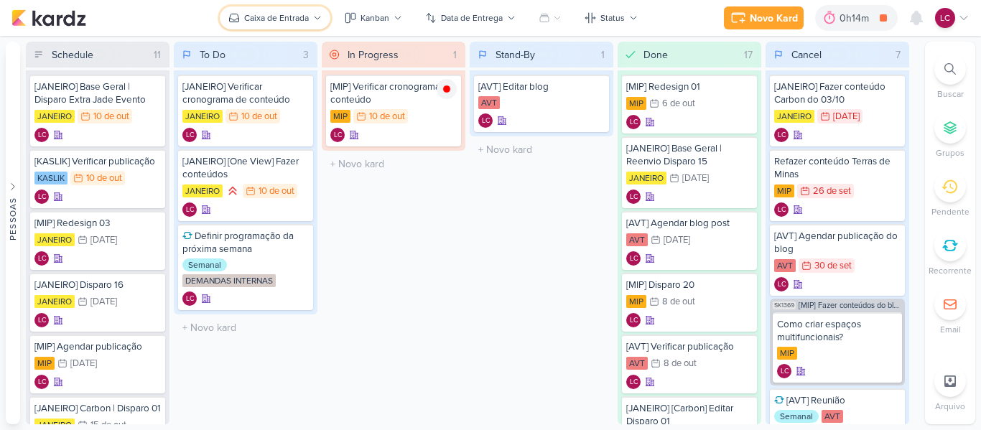
click at [266, 20] on div "Caixa de Entrada" at bounding box center [276, 17] width 65 height 13
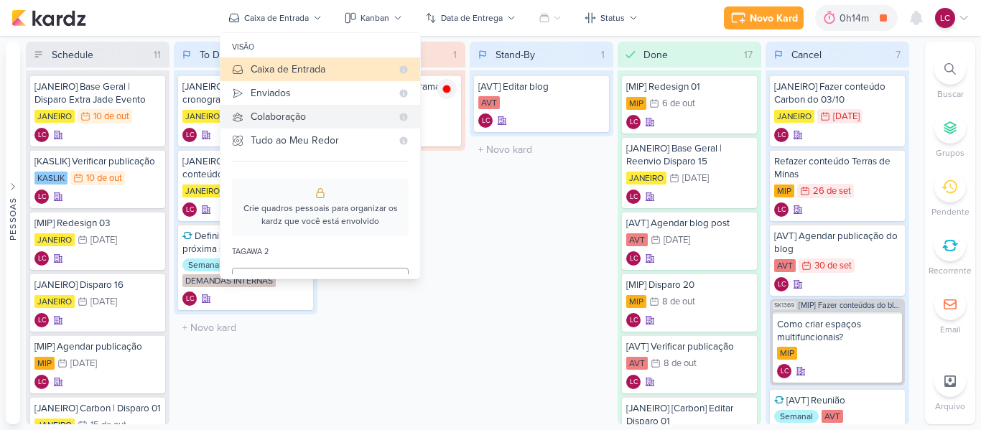
click at [290, 111] on div "Colaboração" at bounding box center [321, 116] width 141 height 15
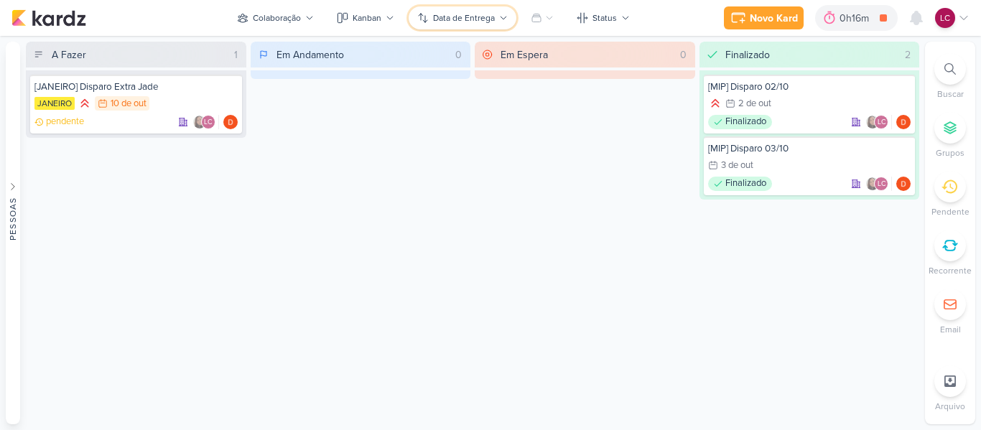
click at [437, 14] on div "Data de Entrega" at bounding box center [464, 17] width 62 height 13
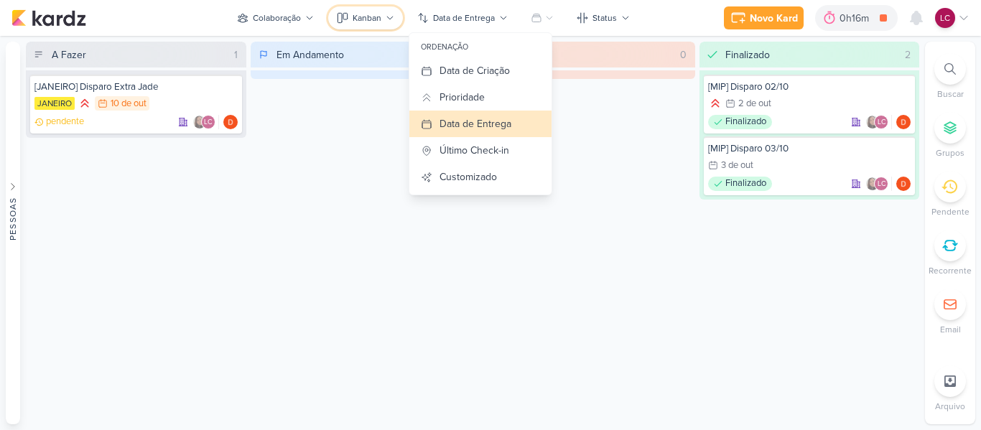
click at [380, 19] on div "Kanban" at bounding box center [367, 17] width 29 height 13
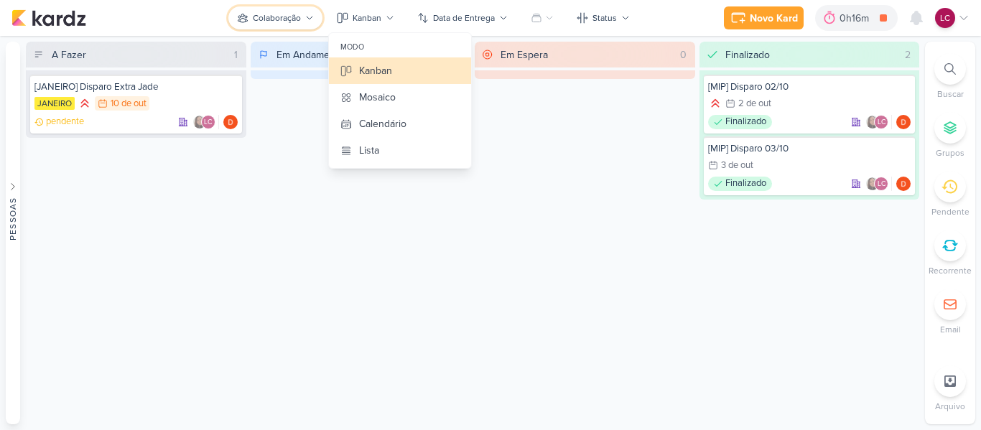
click at [303, 22] on button "Colaboração" at bounding box center [275, 17] width 94 height 23
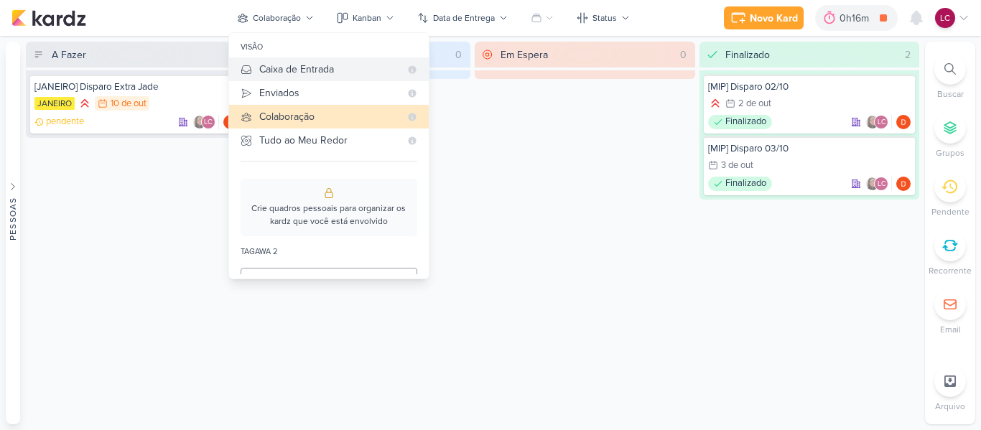
click at [303, 66] on div "Caixa de Entrada" at bounding box center [329, 69] width 141 height 15
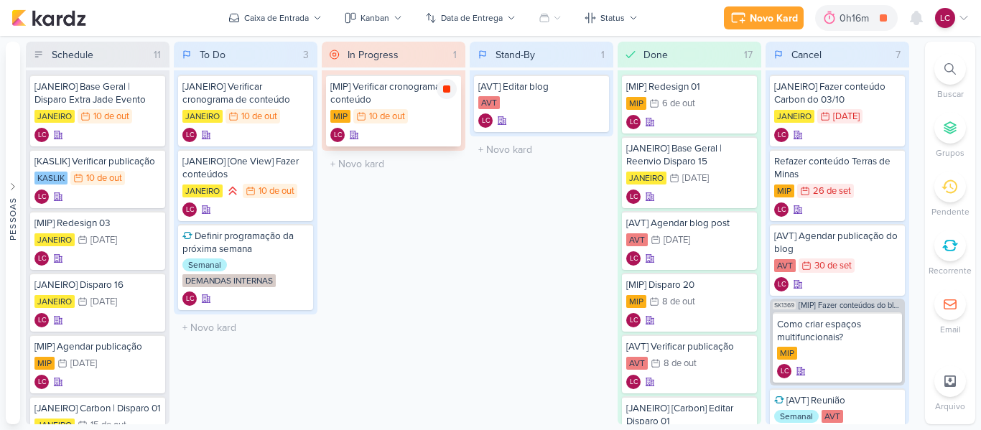
click at [442, 93] on icon at bounding box center [446, 88] width 11 height 11
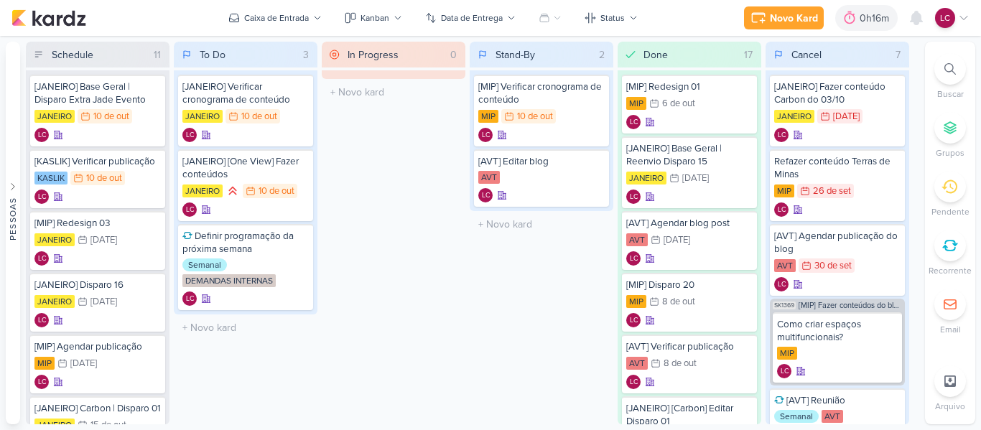
click at [960, 19] on icon at bounding box center [963, 17] width 11 height 11
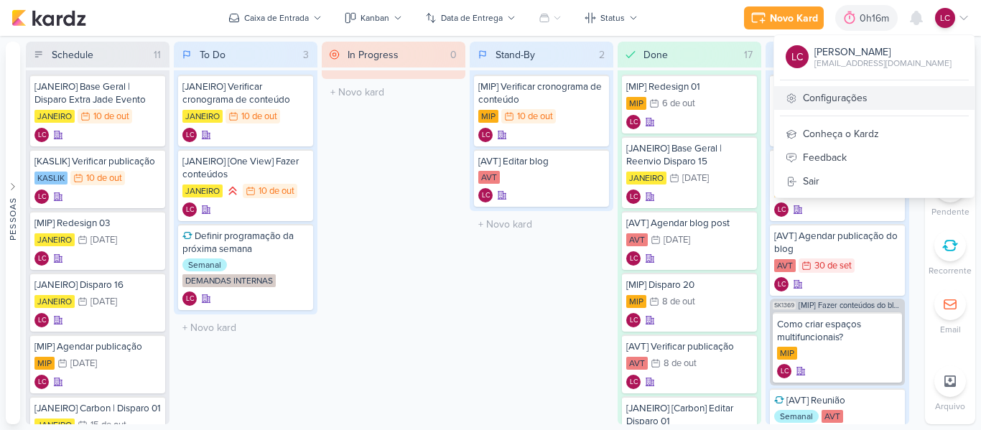
click at [880, 95] on link "Configurações" at bounding box center [874, 98] width 200 height 24
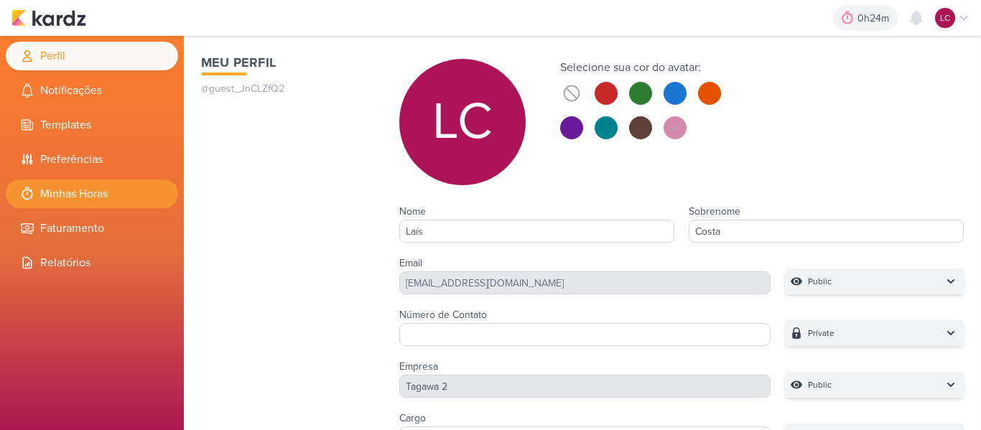
click at [83, 180] on li "Minhas Horas" at bounding box center [92, 194] width 172 height 29
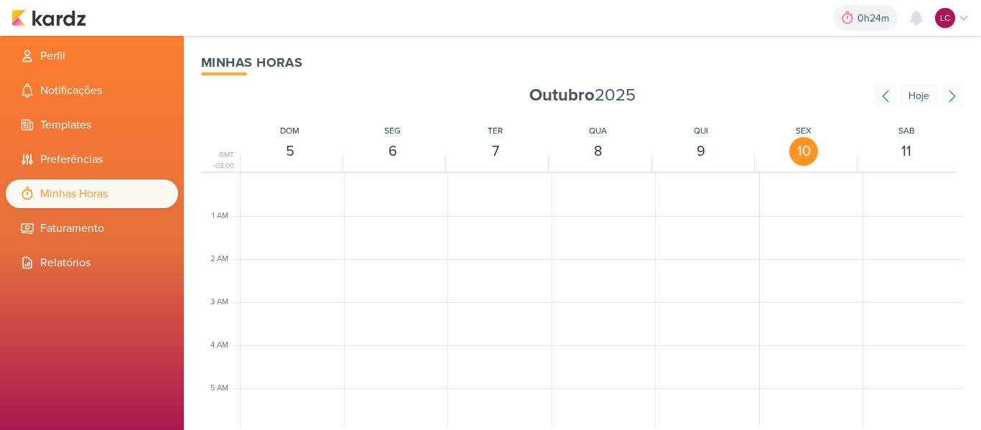
scroll to position [339, 0]
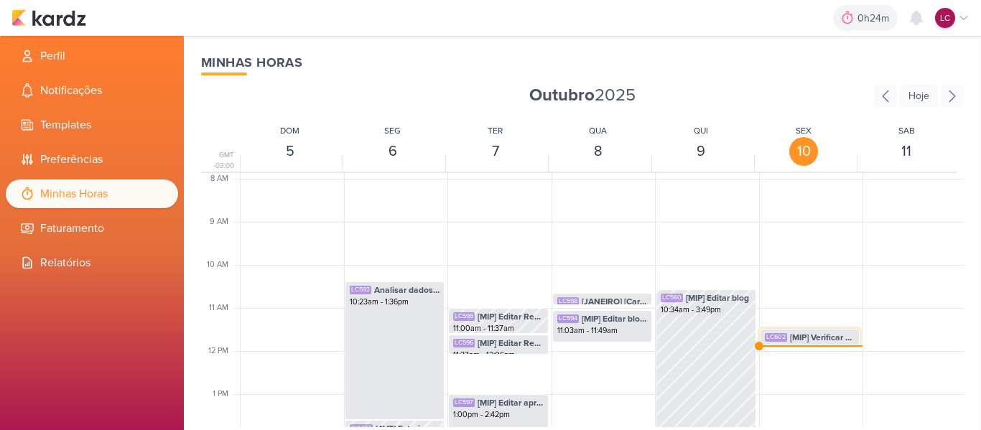
click at [806, 339] on span "[MIP] Verificar cronograma de conteúdo" at bounding box center [822, 337] width 65 height 13
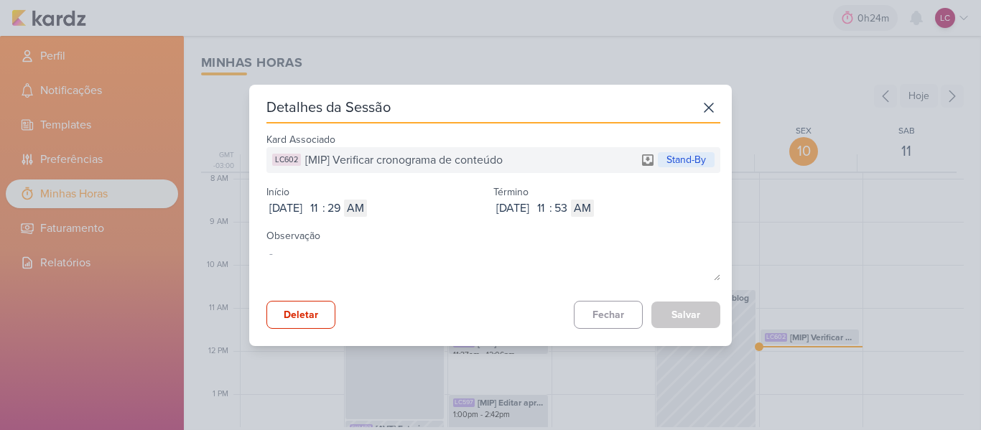
click at [297, 330] on div "Detalhes da Sessão Kard Associado LC602 [MIP] Verificar cronograma de conteúdo …" at bounding box center [490, 215] width 483 height 261
click at [299, 324] on button "Deletar" at bounding box center [300, 315] width 69 height 28
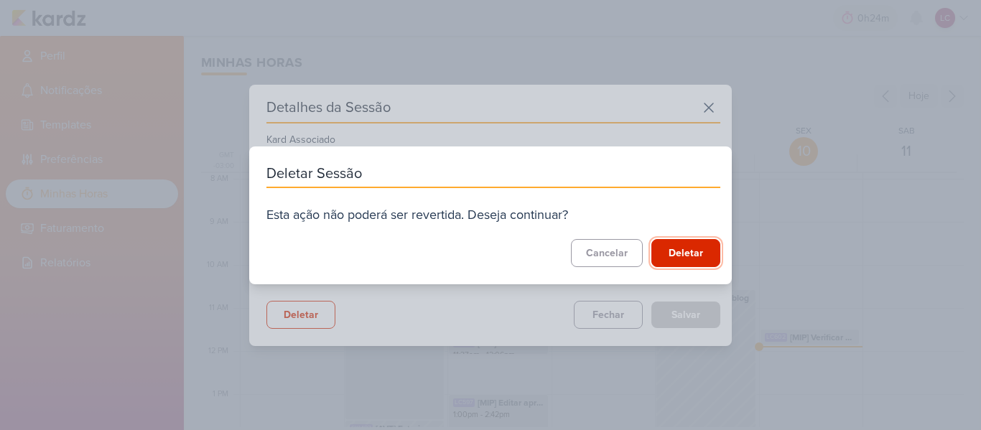
click at [705, 248] on button "Deletar" at bounding box center [685, 253] width 69 height 28
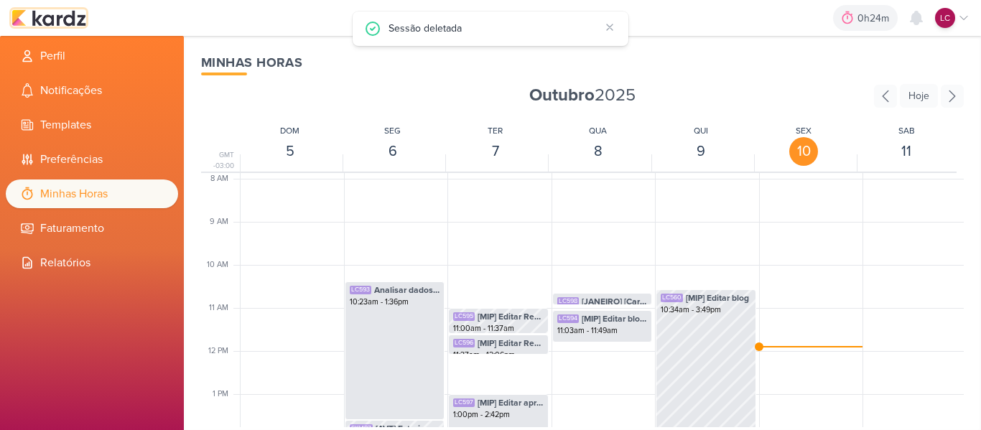
click at [52, 12] on img at bounding box center [48, 17] width 75 height 17
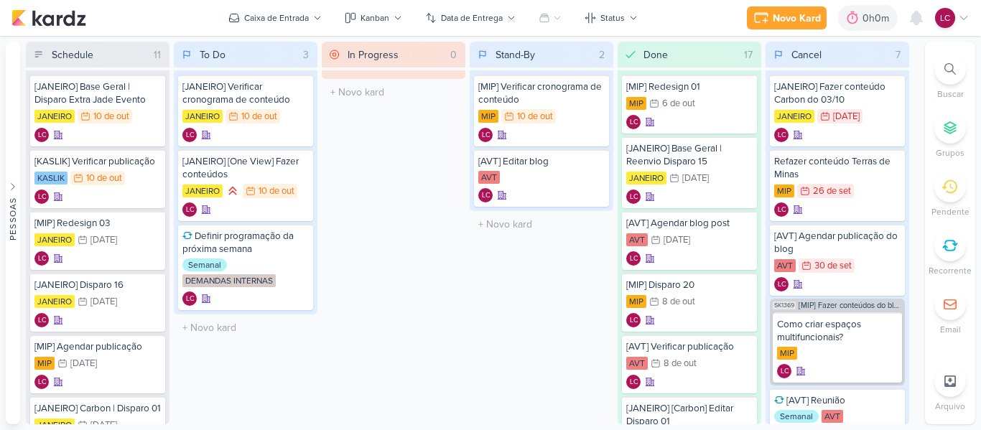
click at [955, 257] on div at bounding box center [950, 246] width 32 height 32
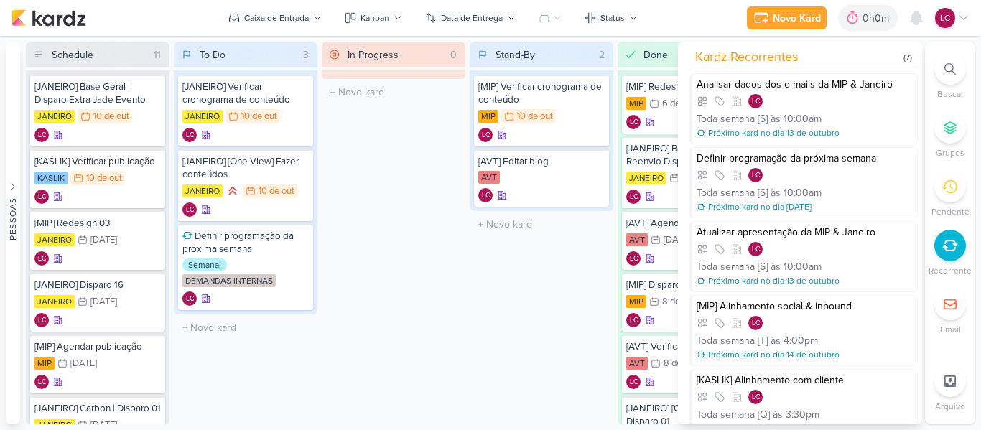
click at [395, 287] on div "In Progress 0 Mover Para Esquerda Mover Para Direita Deletar O título do kard d…" at bounding box center [394, 233] width 144 height 383
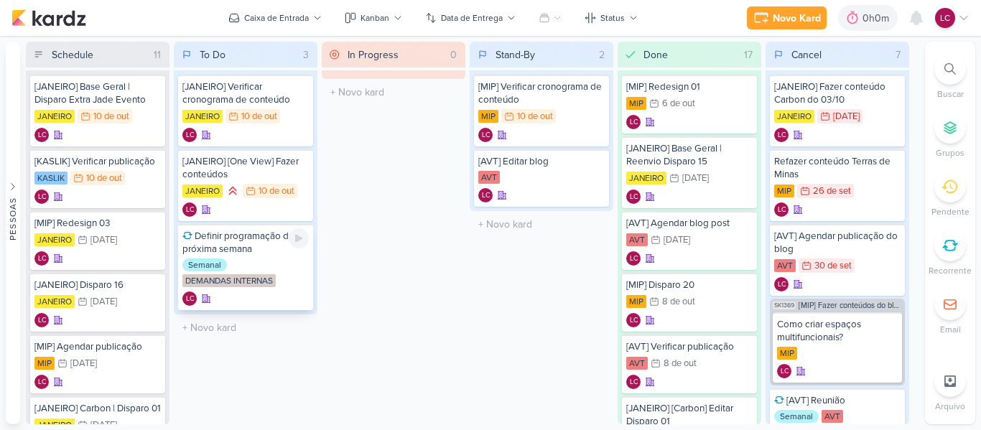
click at [299, 271] on div "Semanal DEMANDAS INTERNAS" at bounding box center [245, 274] width 126 height 30
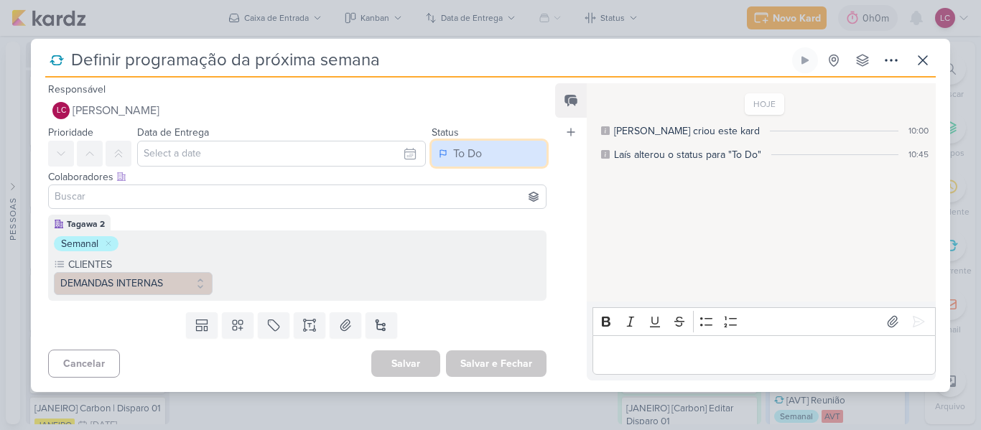
click at [473, 158] on div "To Do" at bounding box center [467, 153] width 29 height 17
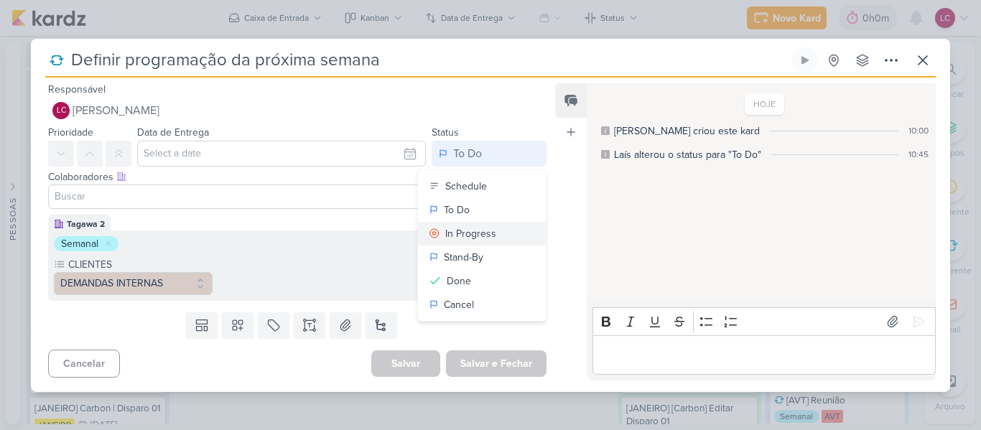
click at [474, 231] on div "In Progress" at bounding box center [470, 233] width 51 height 15
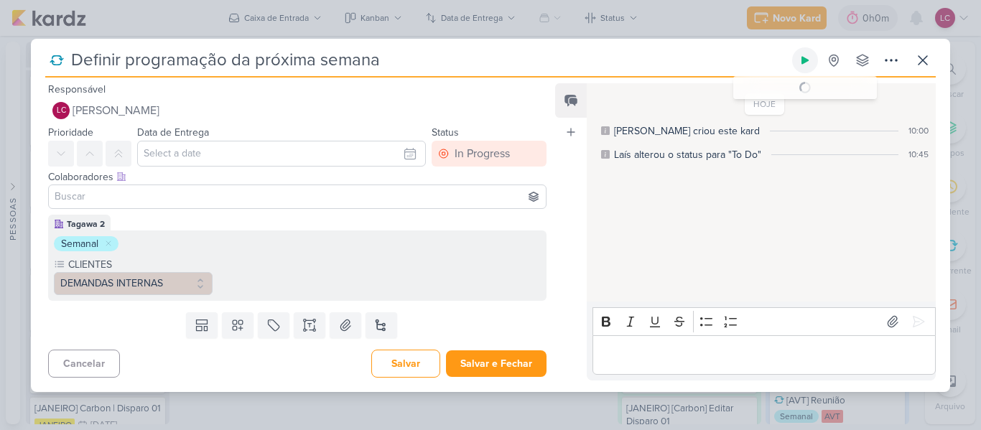
click at [806, 61] on icon at bounding box center [804, 60] width 7 height 8
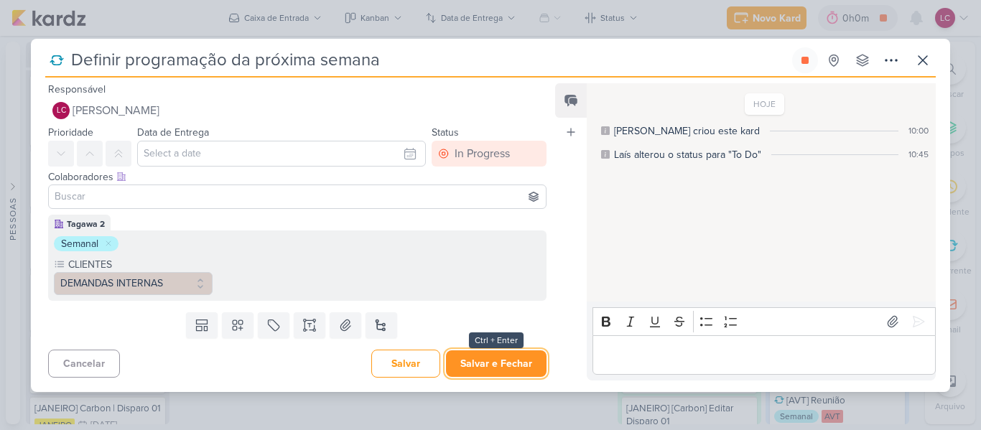
click at [500, 366] on button "Salvar e Fechar" at bounding box center [496, 363] width 101 height 27
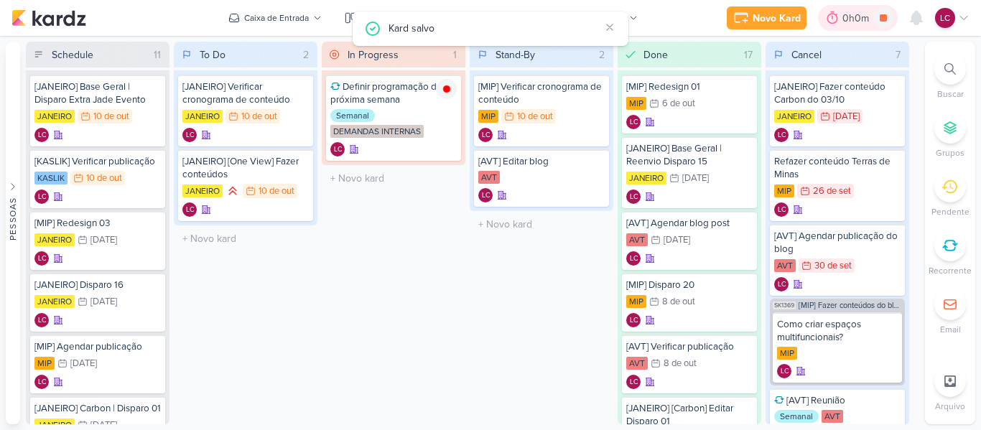
click at [822, 17] on div at bounding box center [832, 17] width 20 height 23
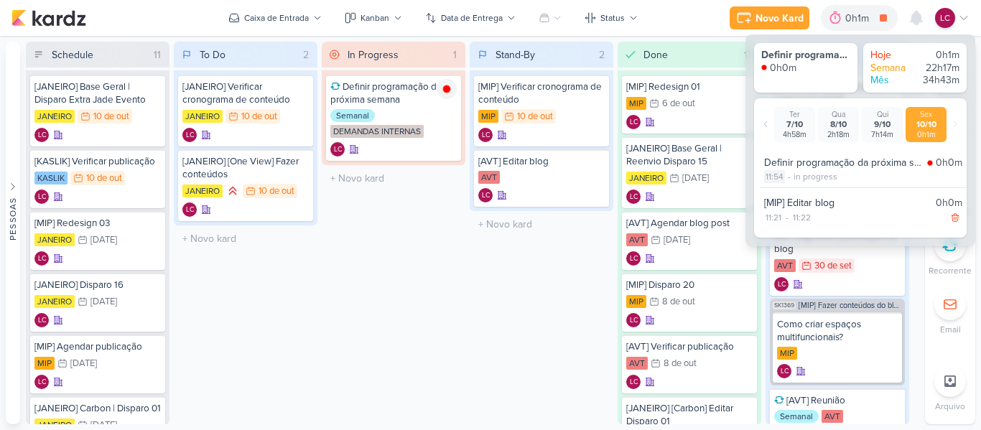
click at [775, 183] on div "11:54" at bounding box center [774, 176] width 21 height 13
select select "11"
click at [806, 195] on select "00 01 02 03 04 05 06 07 08 09 10 11 12 13 14 15 16 17 18 19 20 21 22 23 24 25 2…" at bounding box center [800, 194] width 20 height 17
click at [790, 186] on select "00 01 02 03 04 05 06 07 08 09 10 11 12 13 14 15 16 17 18 19 20 21 22 23 24 25 2…" at bounding box center [800, 194] width 20 height 17
click at [819, 198] on icon at bounding box center [821, 194] width 17 height 17
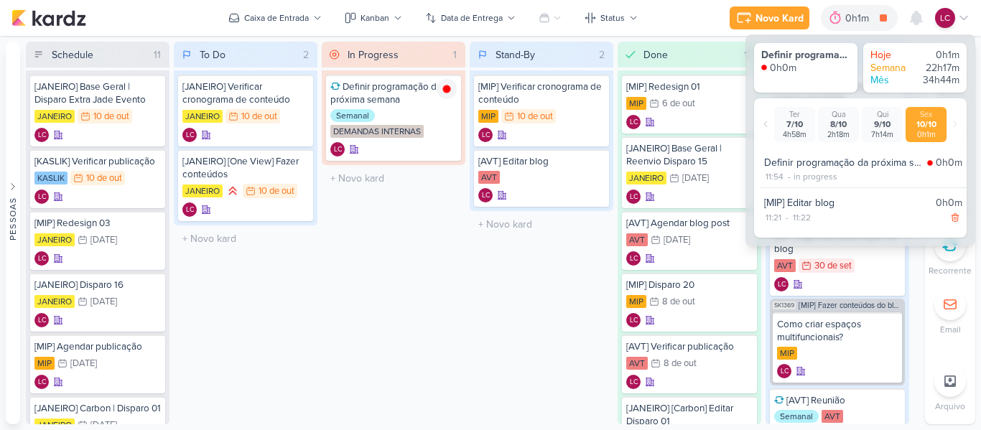
click at [763, 179] on div "Definir programação da próxima semana 0h0m 11:54 - in progress" at bounding box center [863, 169] width 207 height 37
click at [779, 176] on div "11:54" at bounding box center [774, 176] width 21 height 13
click at [798, 189] on select "00 01 02 03 04 05 06 07 08 09 10 11 12 13 14 15 16 17 18 19 20 21 22 23 24 25 2…" at bounding box center [800, 194] width 20 height 17
click at [790, 186] on select "00 01 02 03 04 05 06 07 08 09 10 11 12 13 14 15 16 17 18 19 20 21 22 23 24 25 2…" at bounding box center [800, 194] width 20 height 17
click at [818, 197] on icon at bounding box center [821, 194] width 17 height 17
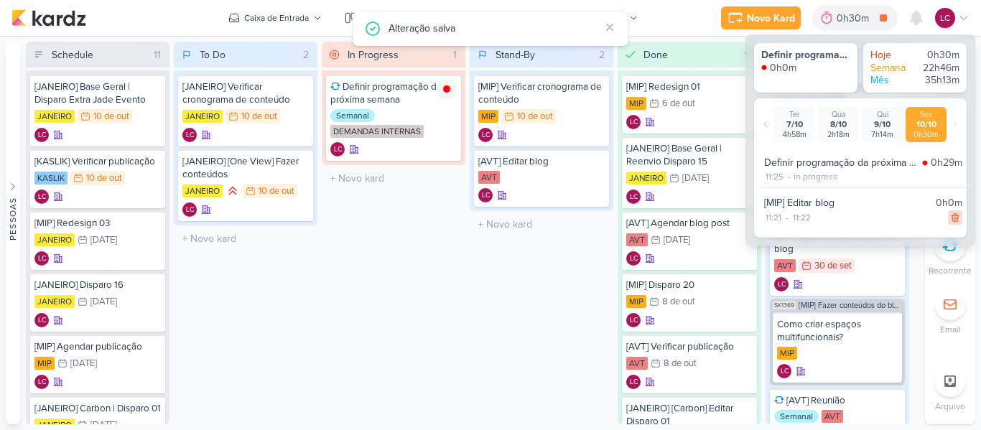
click at [950, 215] on icon at bounding box center [955, 218] width 10 height 10
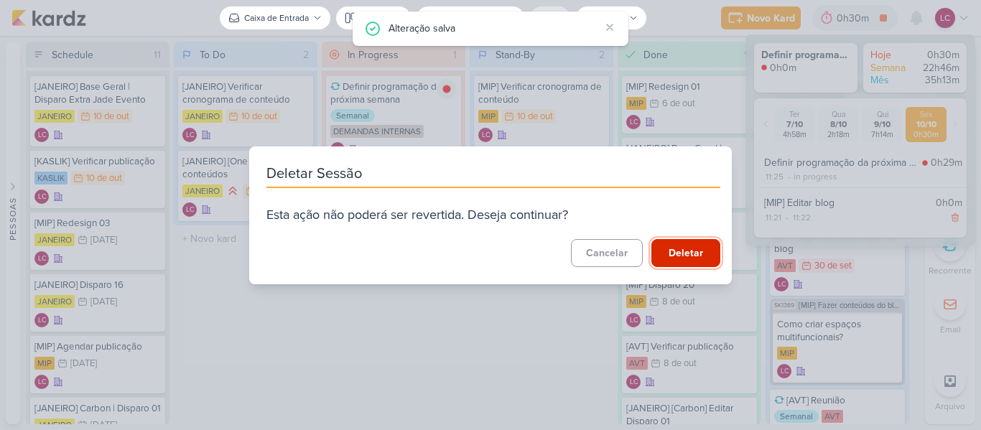
click at [651, 257] on button "Deletar" at bounding box center [685, 253] width 69 height 28
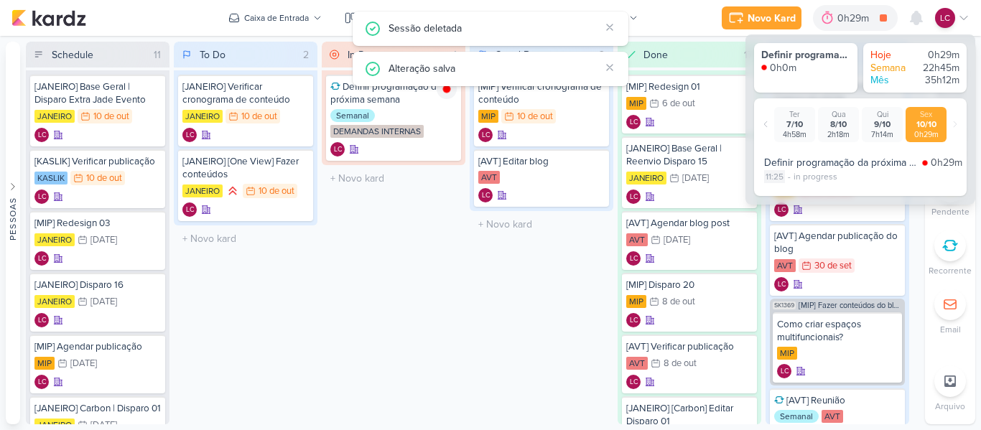
click at [775, 173] on div "11:25" at bounding box center [774, 176] width 21 height 13
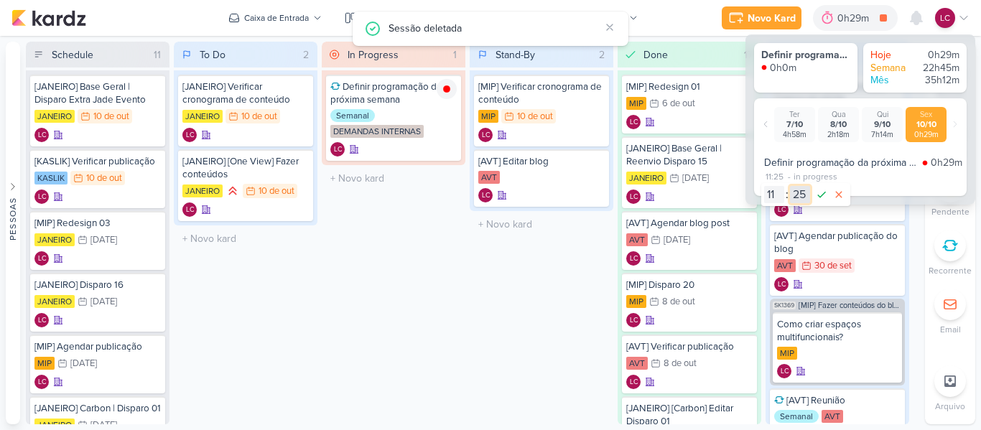
click at [804, 187] on select "00 01 02 03 04 05 06 07 08 09 10 11 12 13 14 15 16 17 18 19 20 21 22 23 24 25 2…" at bounding box center [800, 194] width 20 height 17
select select "0"
click at [790, 186] on select "00 01 02 03 04 05 06 07 08 09 10 11 12 13 14 15 16 17 18 19 20 21 22 23 24 25 2…" at bounding box center [800, 194] width 20 height 17
click at [827, 195] on icon at bounding box center [821, 194] width 17 height 17
click at [503, 298] on div "Stand-By 2 Mover Para Esquerda Mover Para Direita Deletar [MIP] Verificar crono…" at bounding box center [542, 233] width 144 height 383
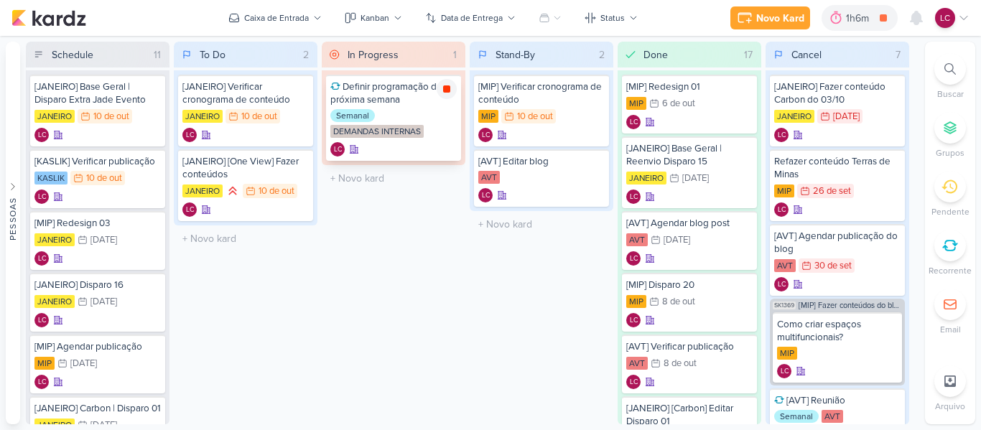
click at [443, 88] on icon at bounding box center [446, 88] width 7 height 7
